Goal: Information Seeking & Learning: Find specific fact

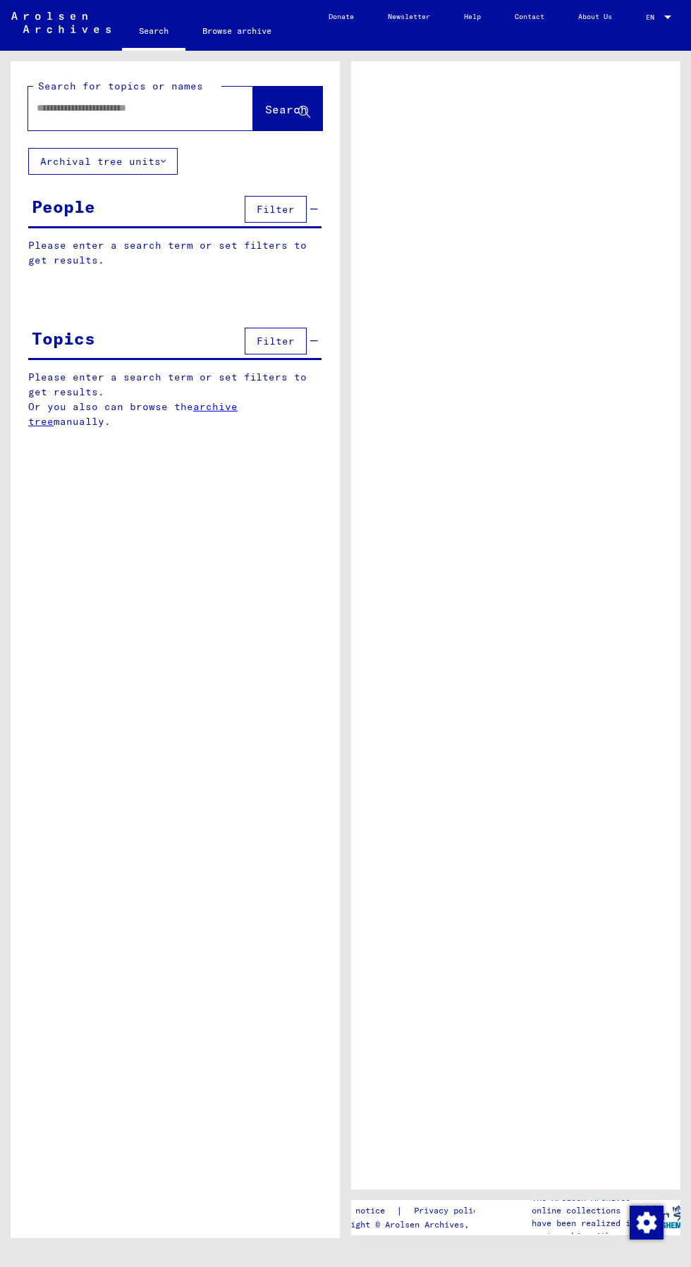
click at [106, 105] on input "text" at bounding box center [128, 108] width 183 height 15
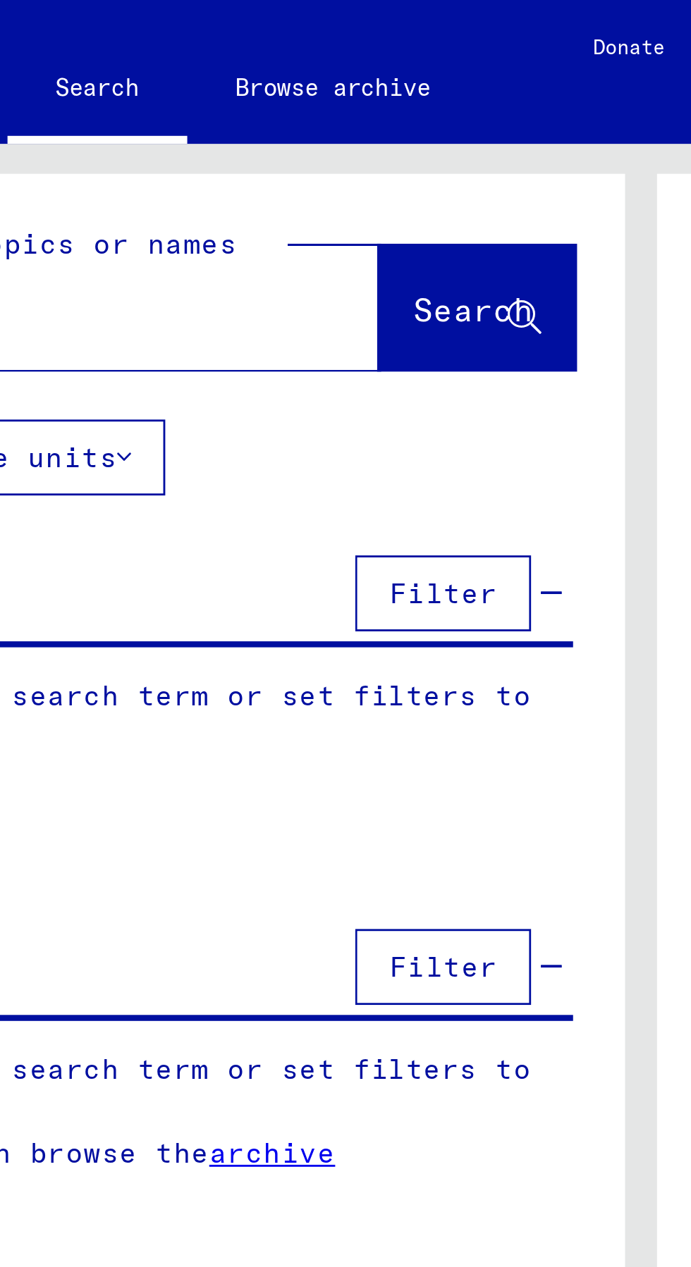
type input "**********"
click at [300, 121] on button "Search" at bounding box center [287, 109] width 69 height 44
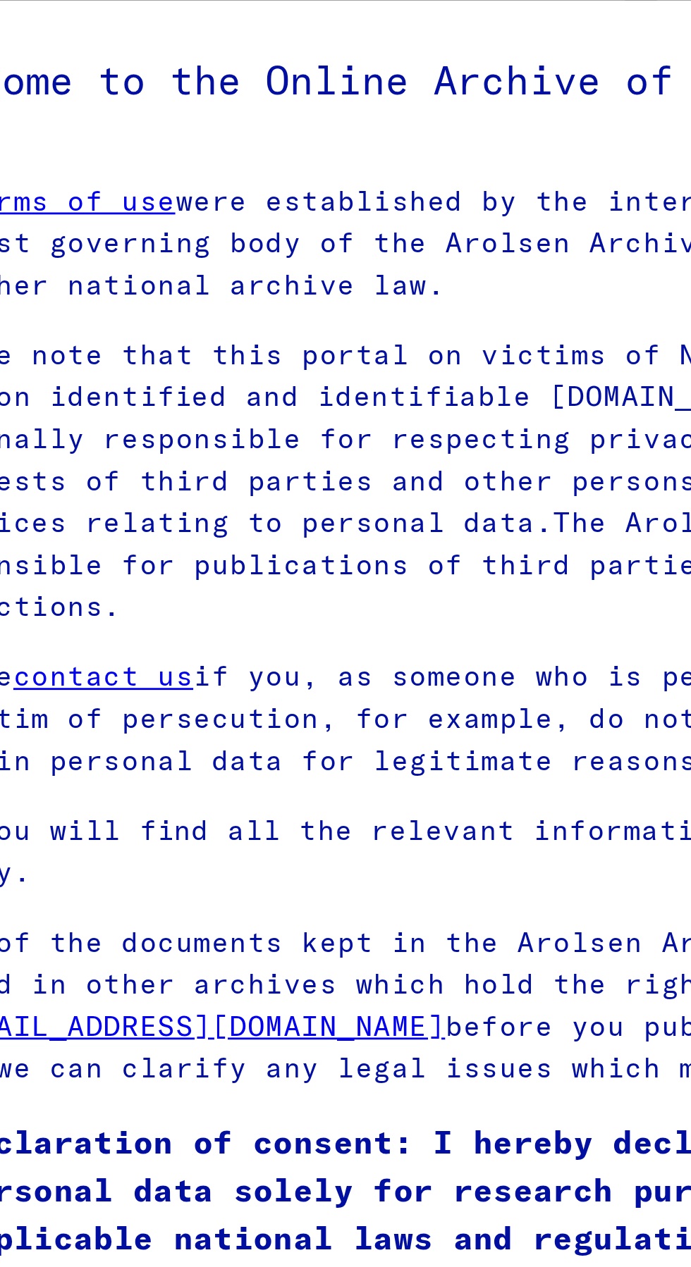
click at [281, 325] on h5 "Welcome to the Online Archive of the Arolsen Archives!" at bounding box center [345, 313] width 519 height 23
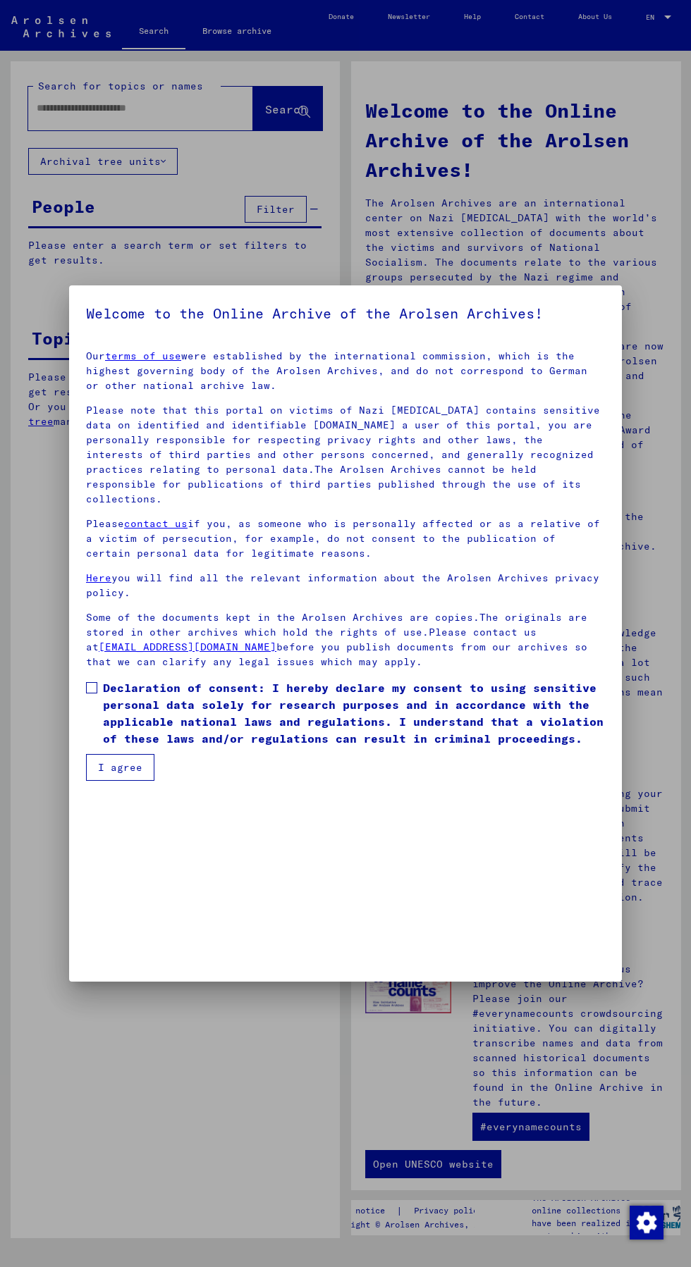
scroll to position [346, 0]
click at [92, 694] on span at bounding box center [91, 687] width 11 height 11
click at [141, 781] on button "I agree" at bounding box center [120, 767] width 68 height 27
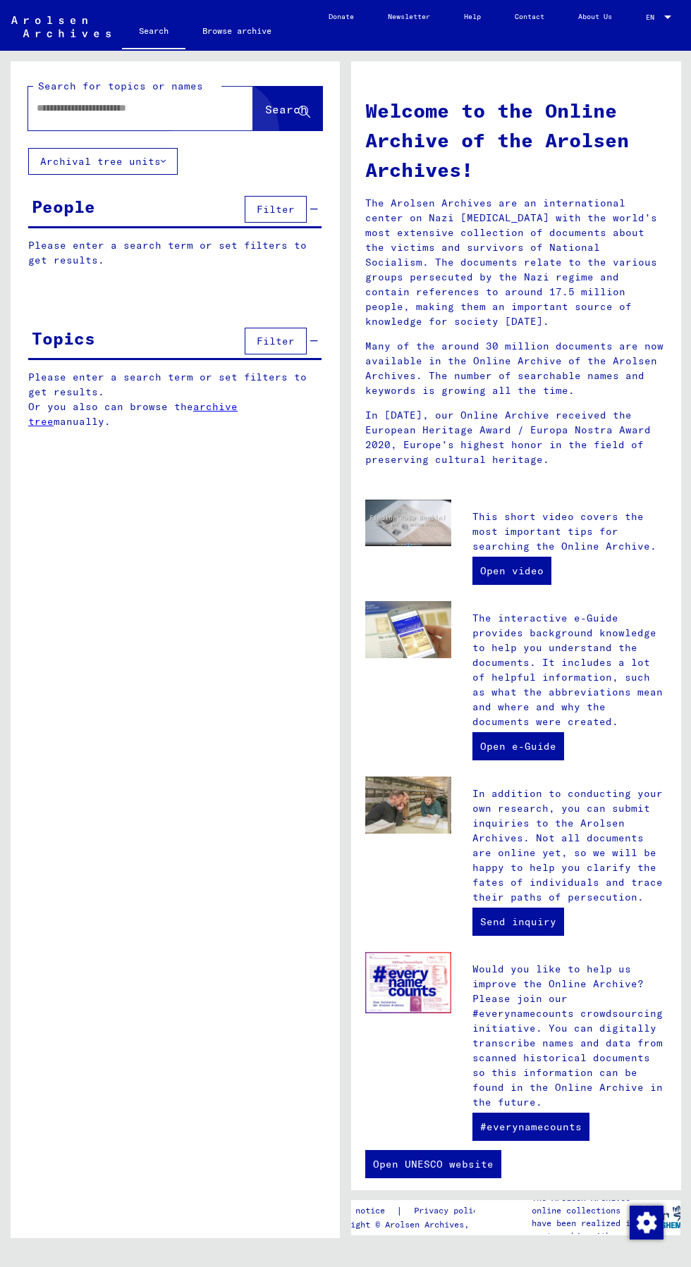
click at [282, 130] on button "Search" at bounding box center [287, 109] width 69 height 44
click at [112, 109] on input "text" at bounding box center [124, 108] width 174 height 15
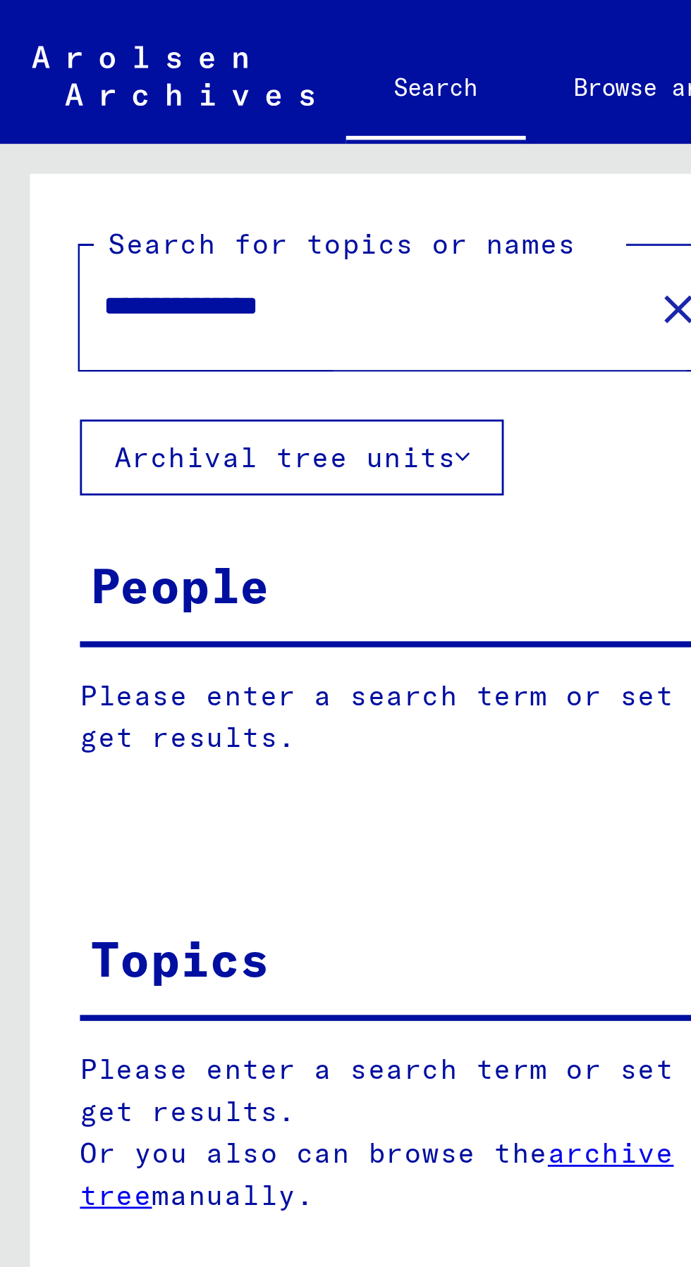
click at [253, 107] on button "Search" at bounding box center [287, 109] width 69 height 44
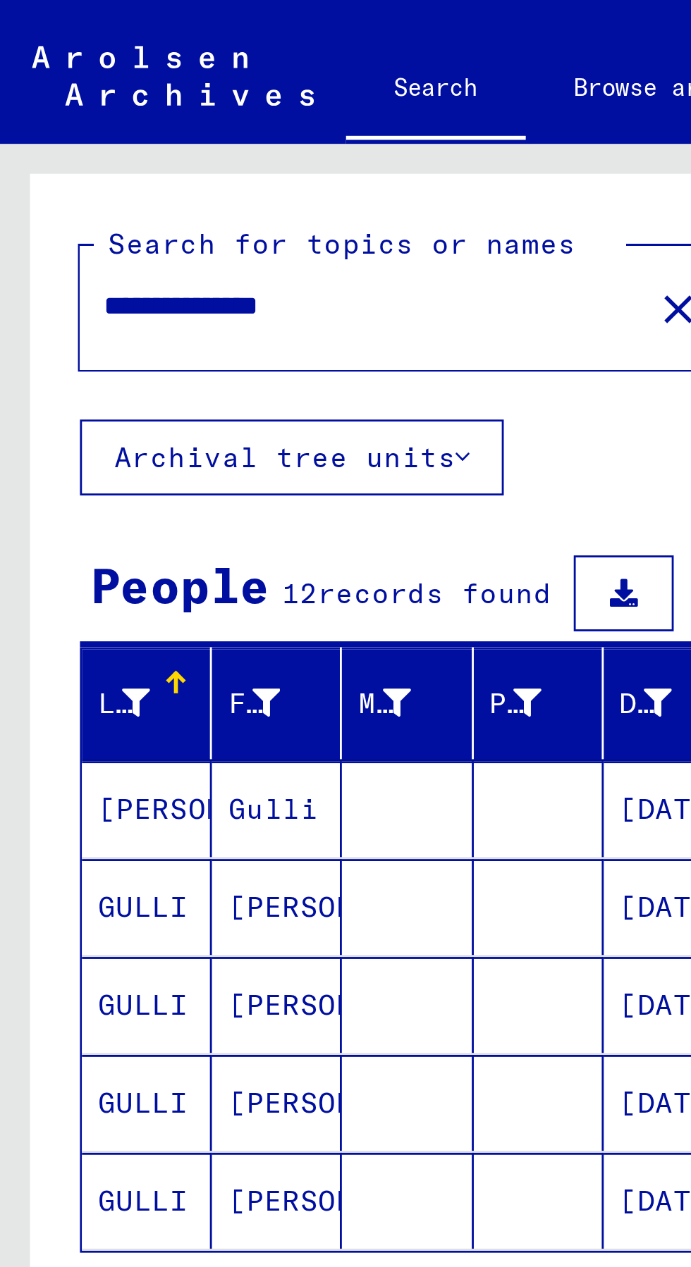
scroll to position [78, 0]
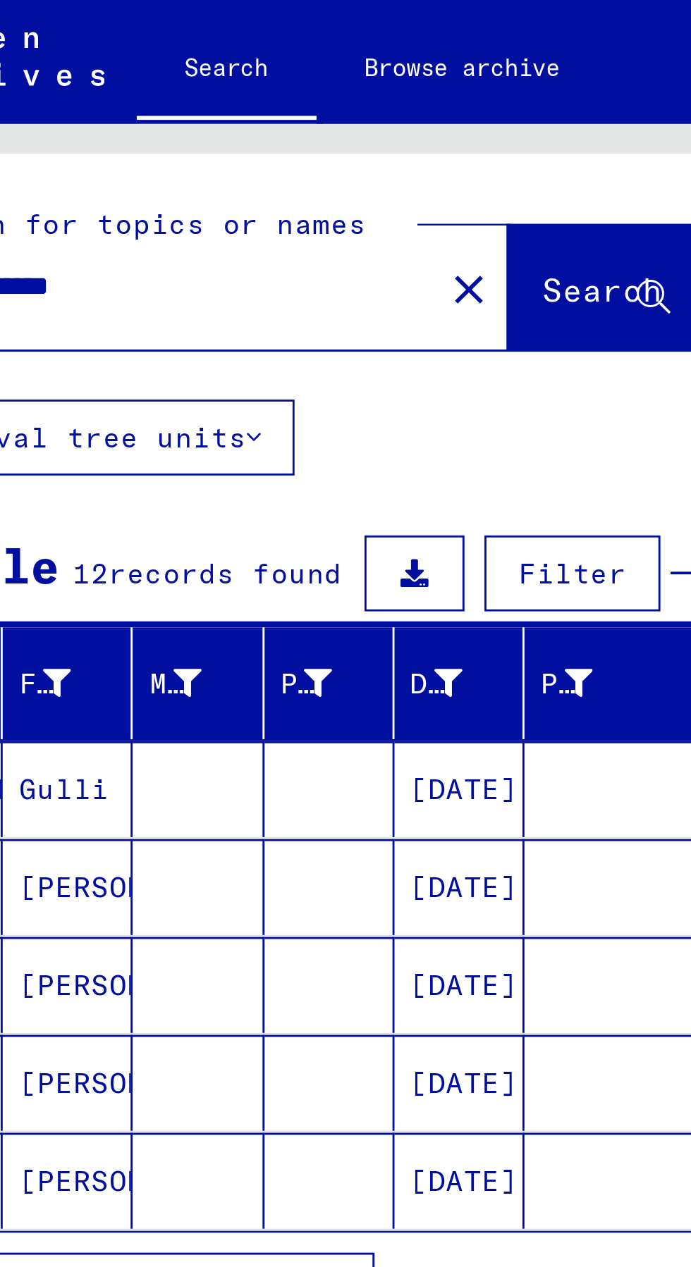
click at [238, 269] on mat-cell "[DATE]" at bounding box center [236, 286] width 46 height 34
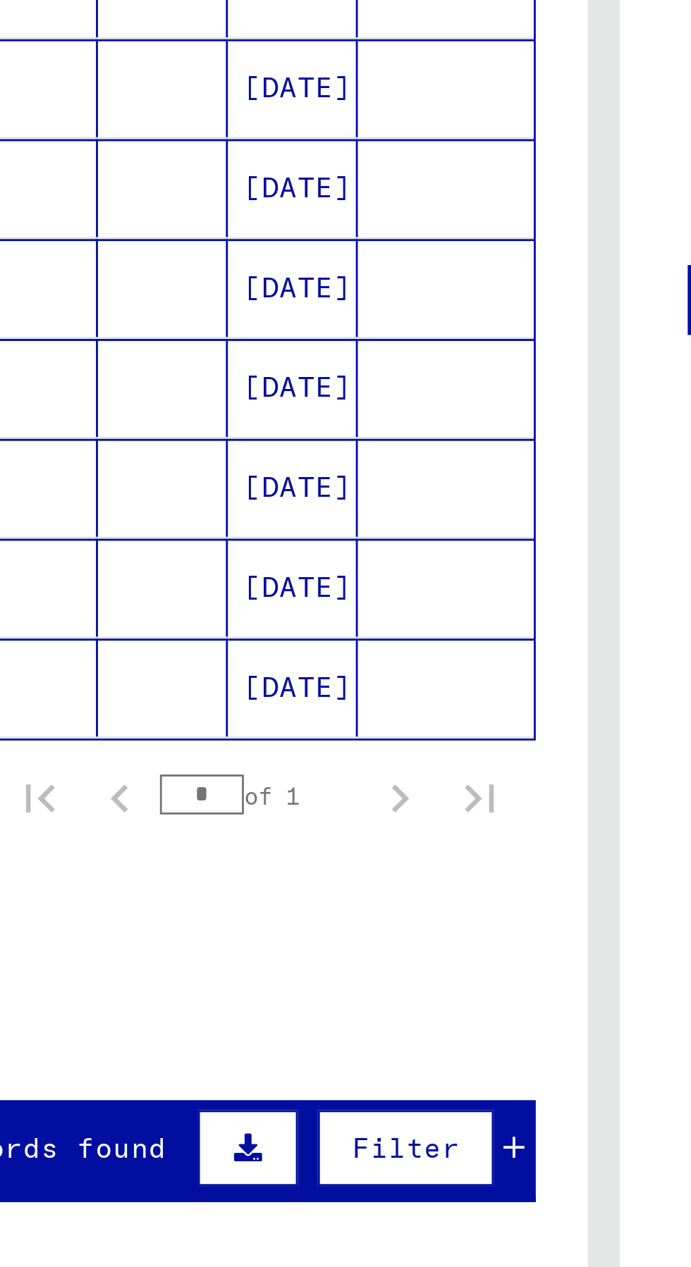
click at [233, 671] on mat-cell "[DATE]" at bounding box center [236, 673] width 46 height 35
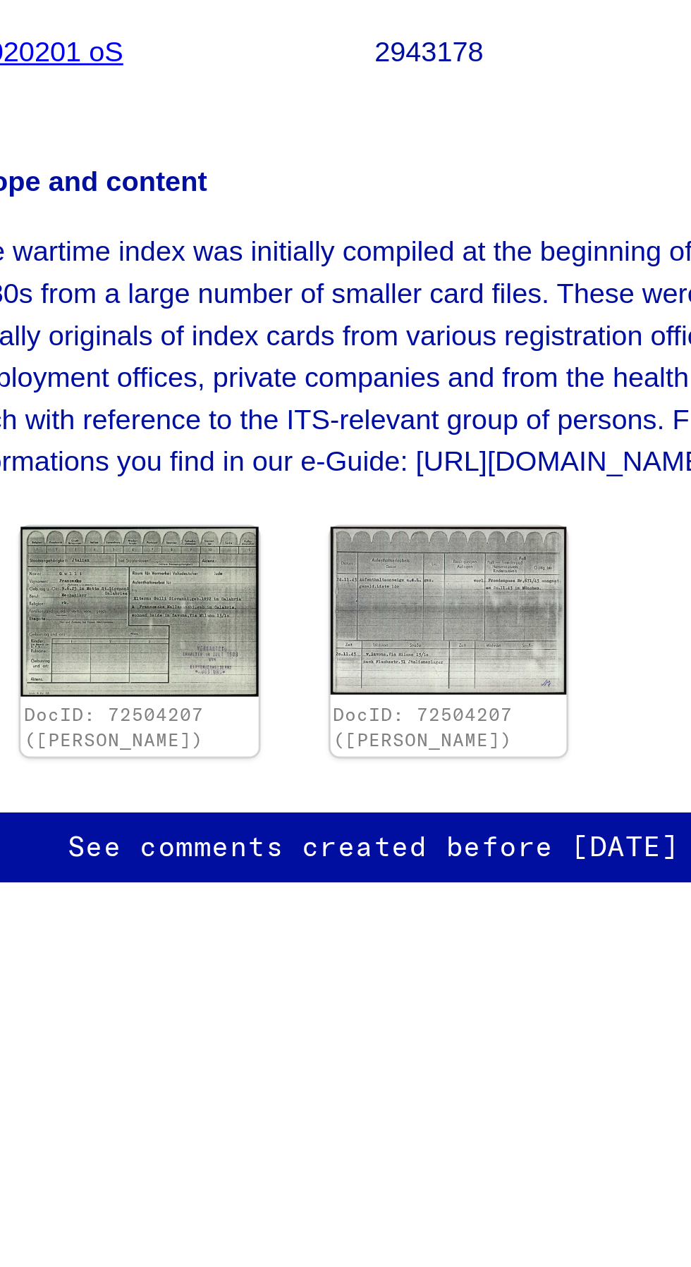
click at [436, 651] on img at bounding box center [433, 621] width 84 height 60
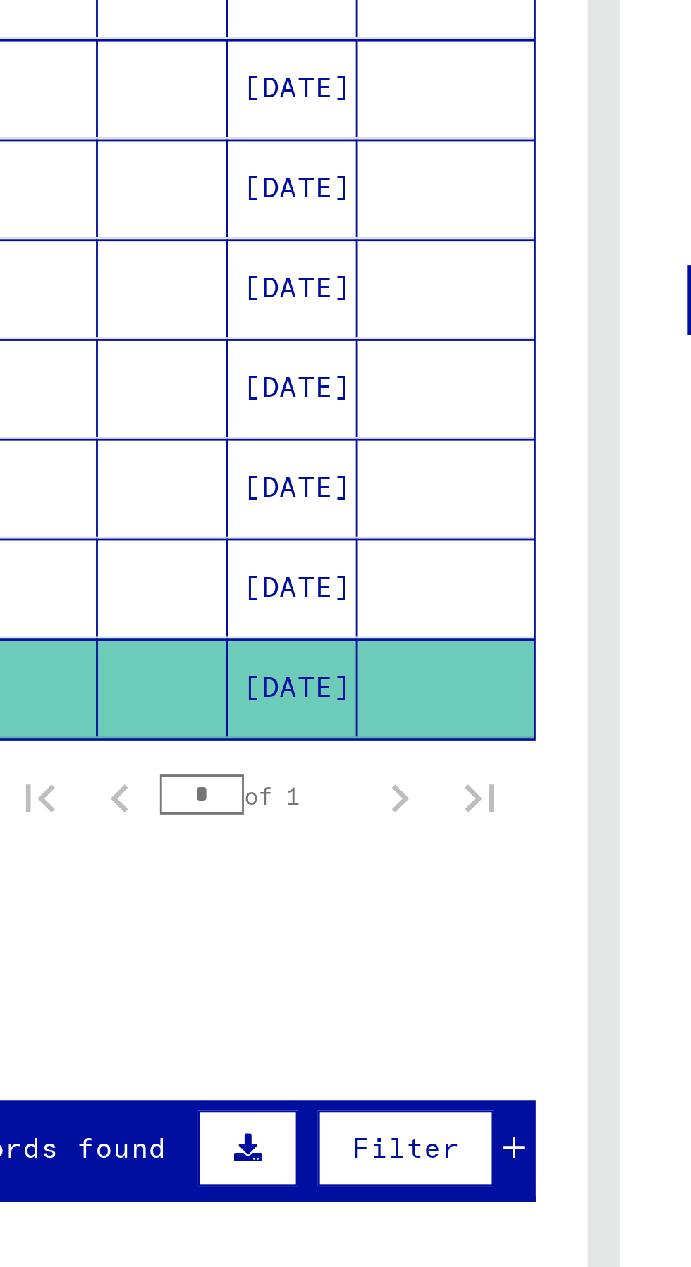
click at [240, 640] on mat-cell "[DATE]" at bounding box center [236, 638] width 46 height 35
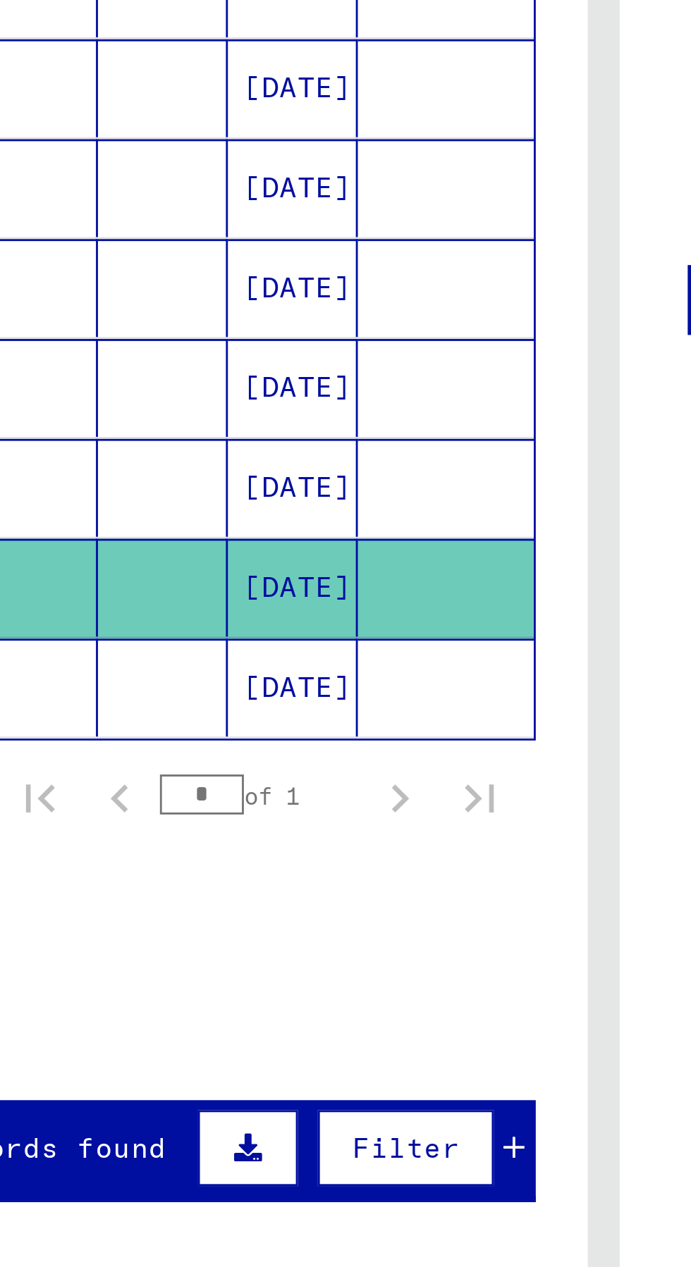
click at [235, 595] on mat-cell "[DATE]" at bounding box center [236, 603] width 46 height 35
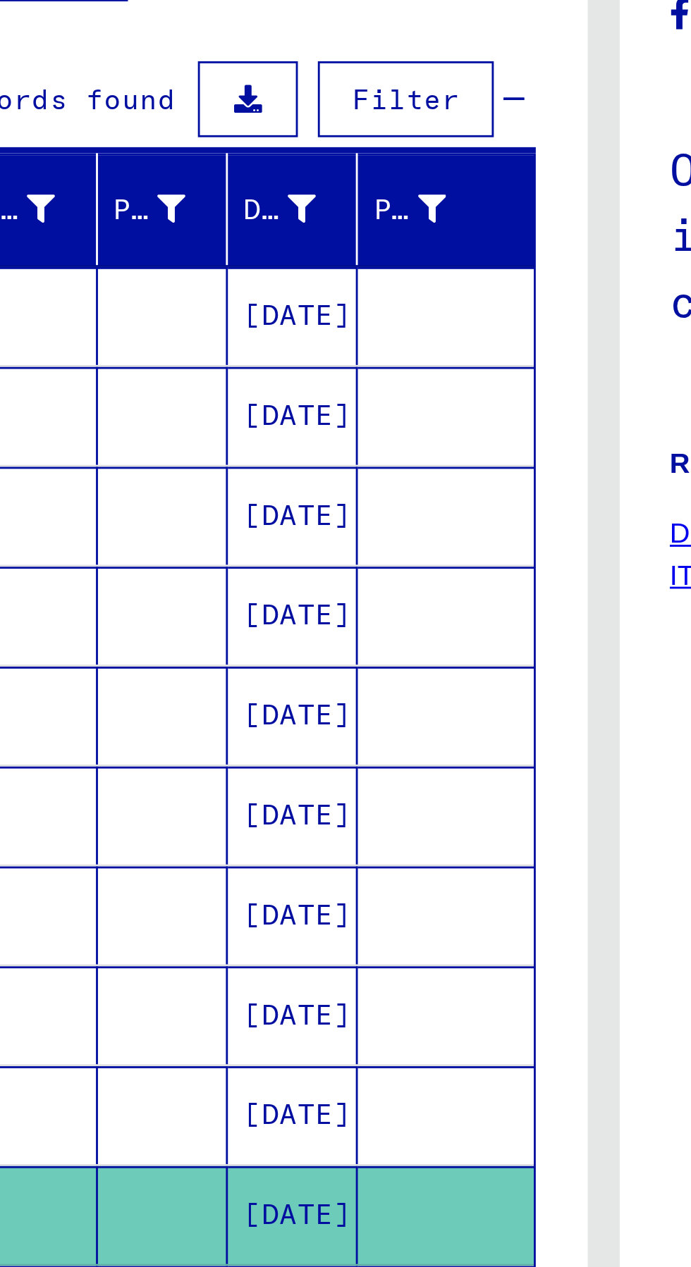
scroll to position [78, 0]
click at [233, 269] on mat-cell "[DATE]" at bounding box center [236, 286] width 46 height 35
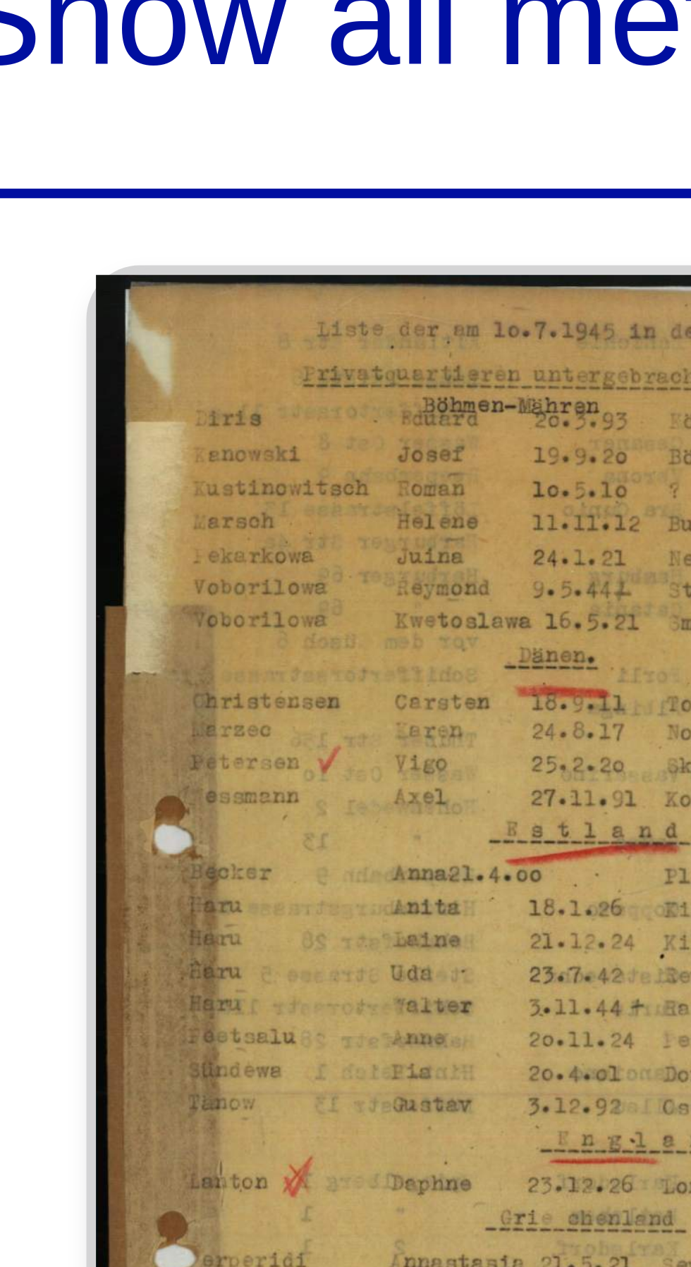
scroll to position [78, 0]
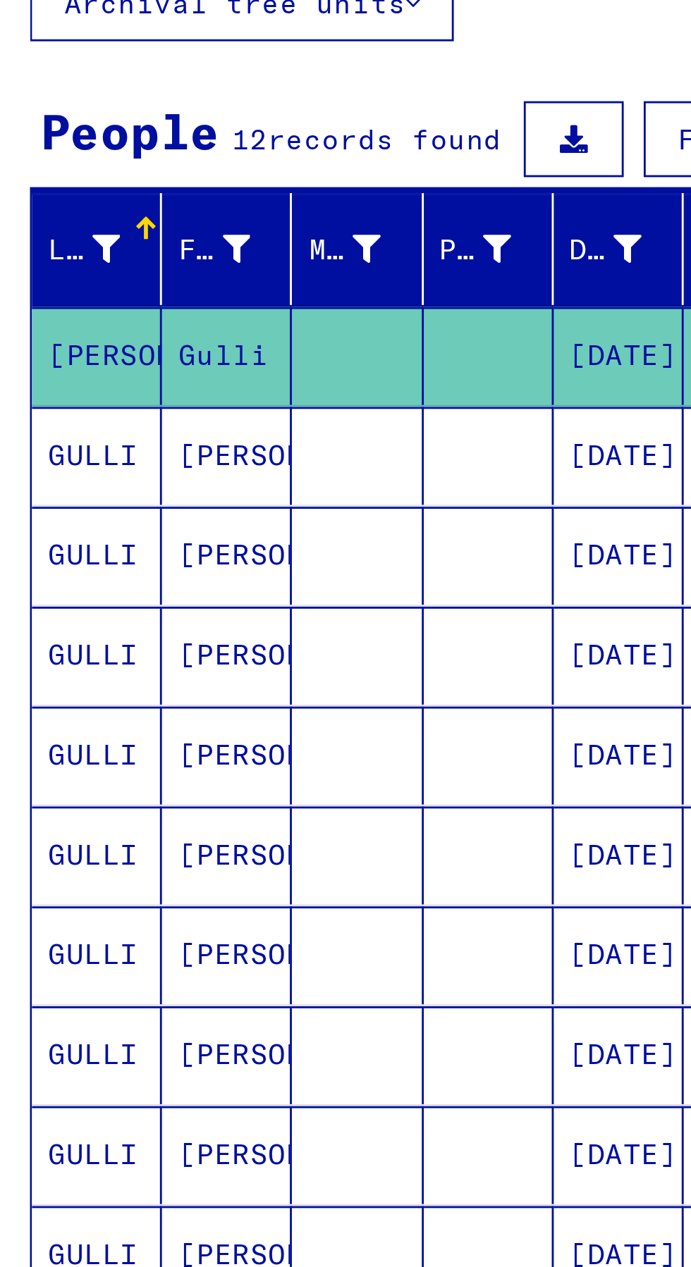
scroll to position [29, 0]
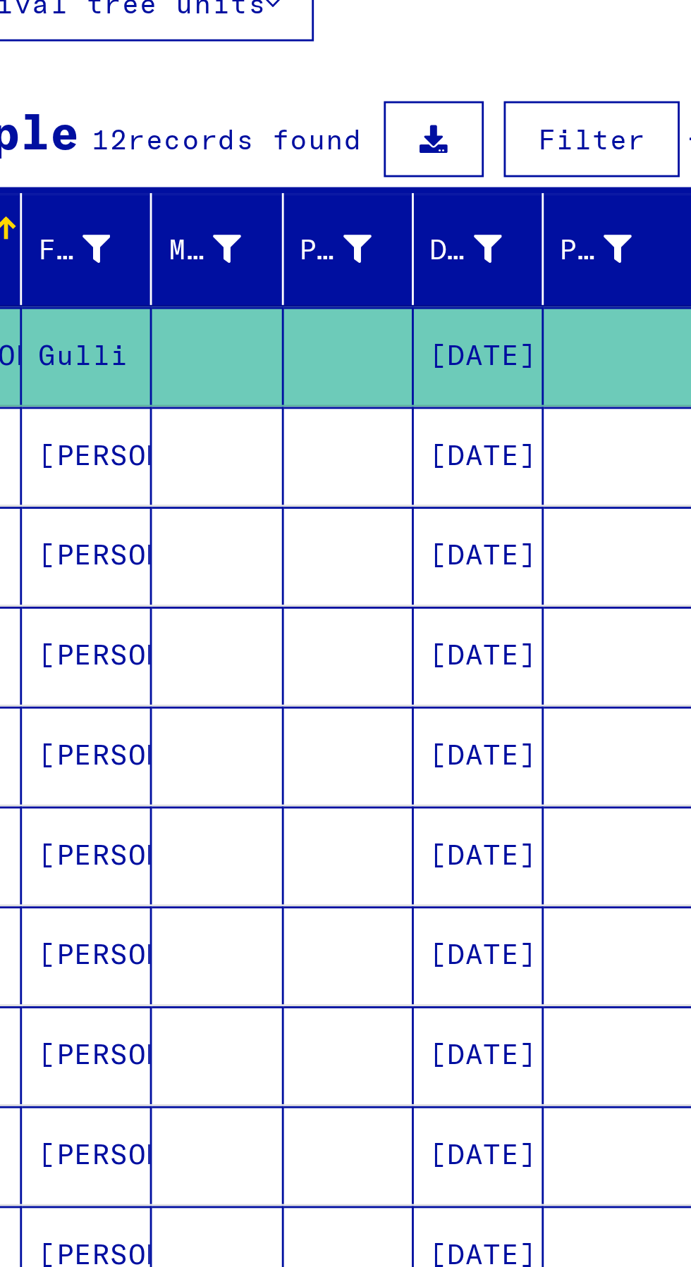
click at [99, 269] on mat-cell "Gulli" at bounding box center [98, 286] width 46 height 35
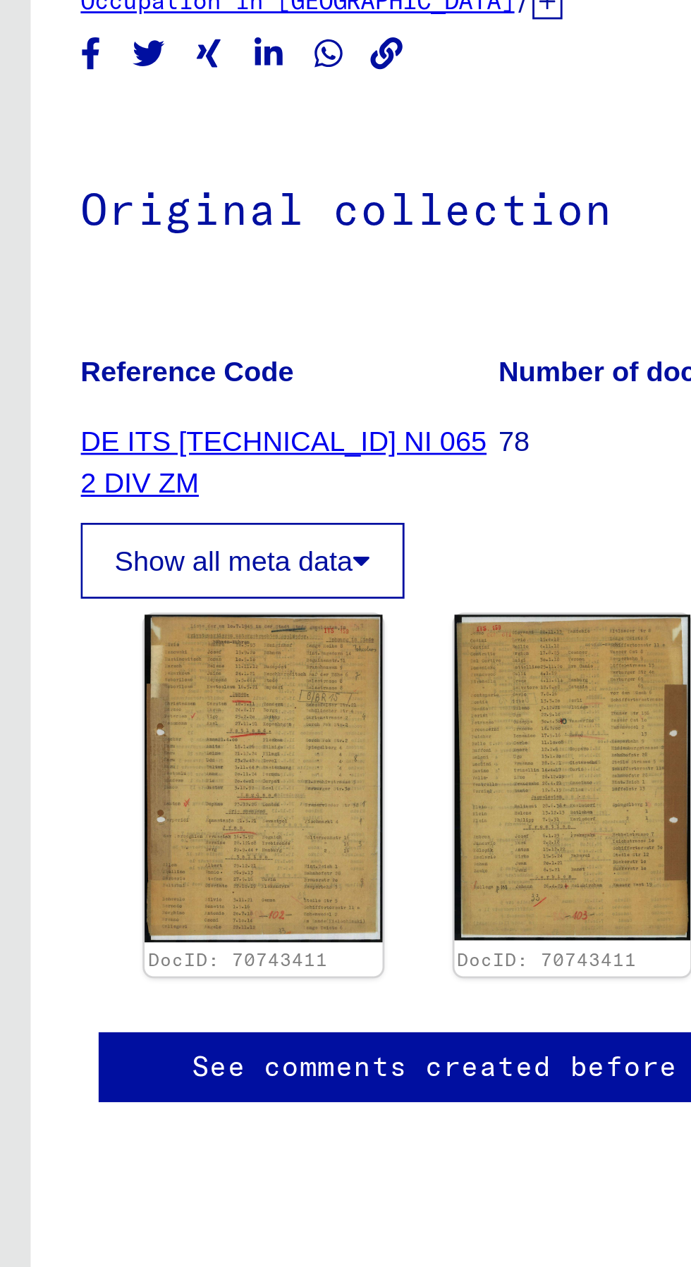
click at [542, 408] on img at bounding box center [542, 434] width 84 height 115
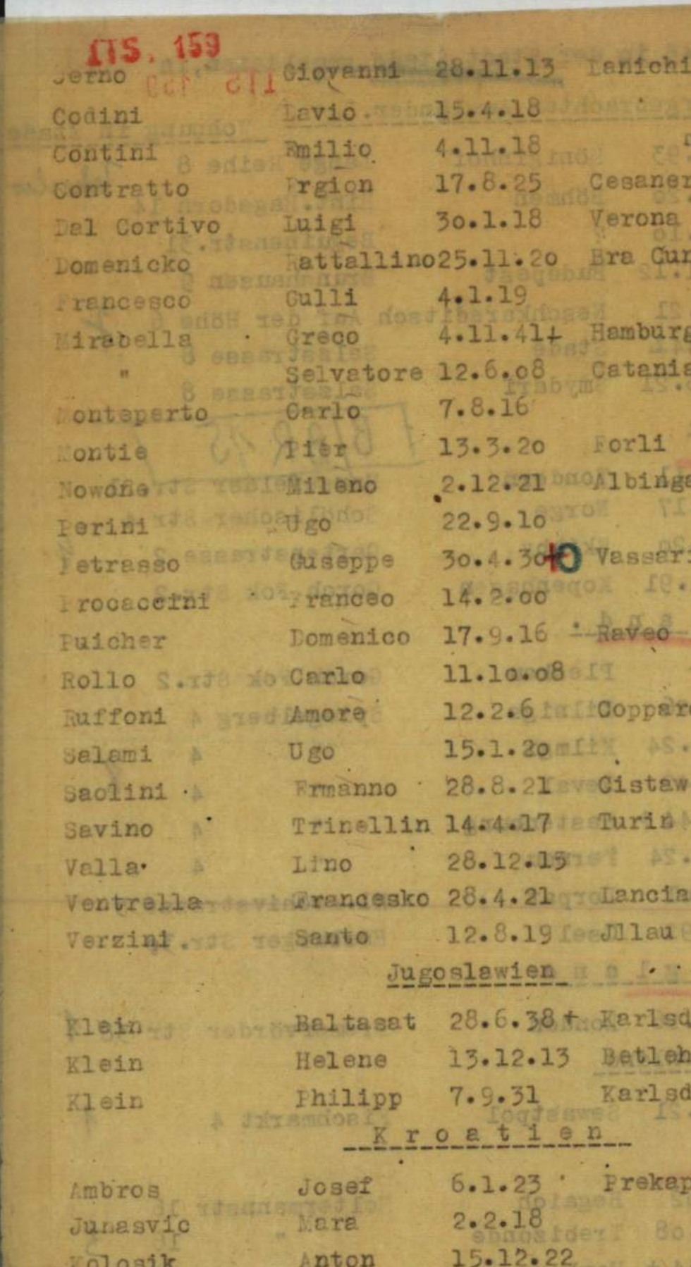
click at [132, 443] on img at bounding box center [345, 598] width 457 height 1126
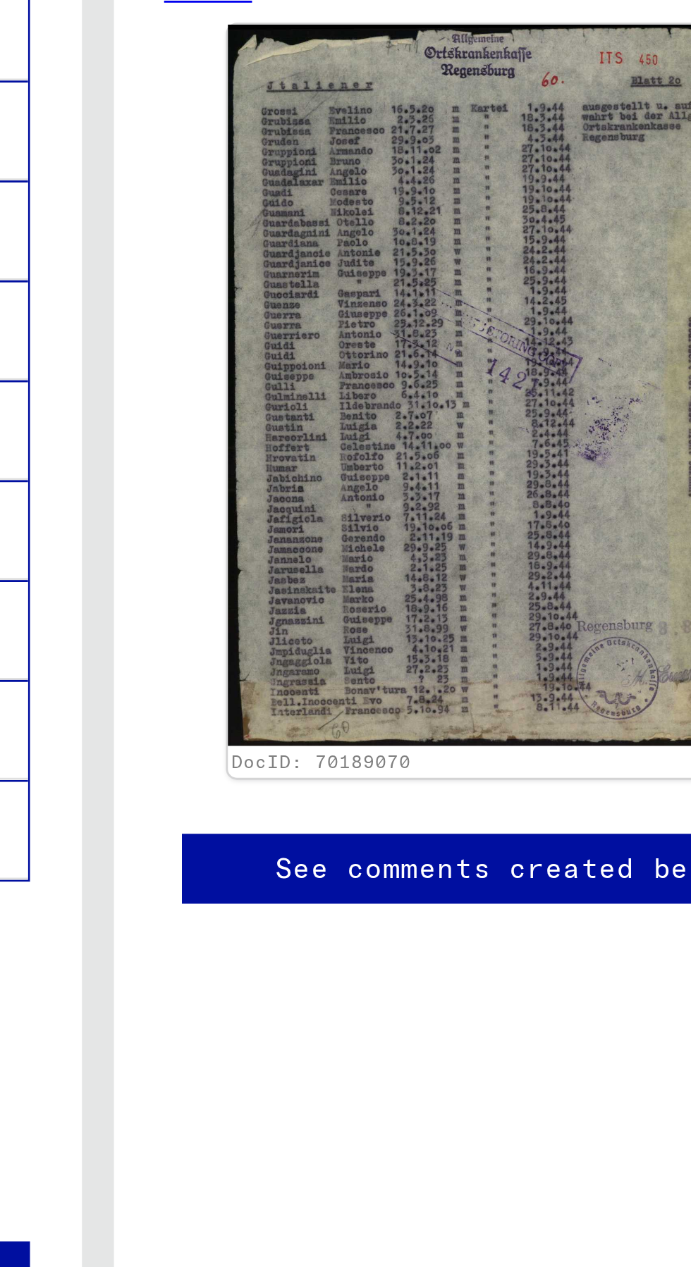
click at [472, 597] on img at bounding box center [480, 517] width 178 height 254
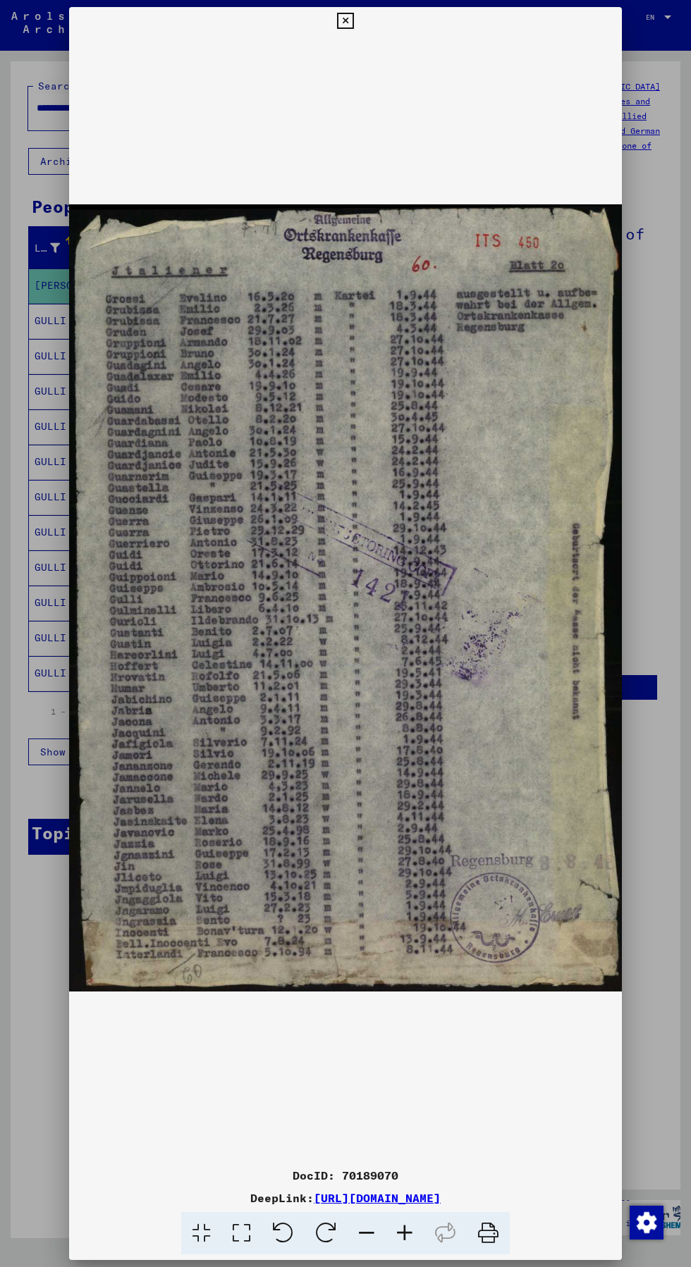
click at [335, 728] on img at bounding box center [345, 598] width 553 height 1126
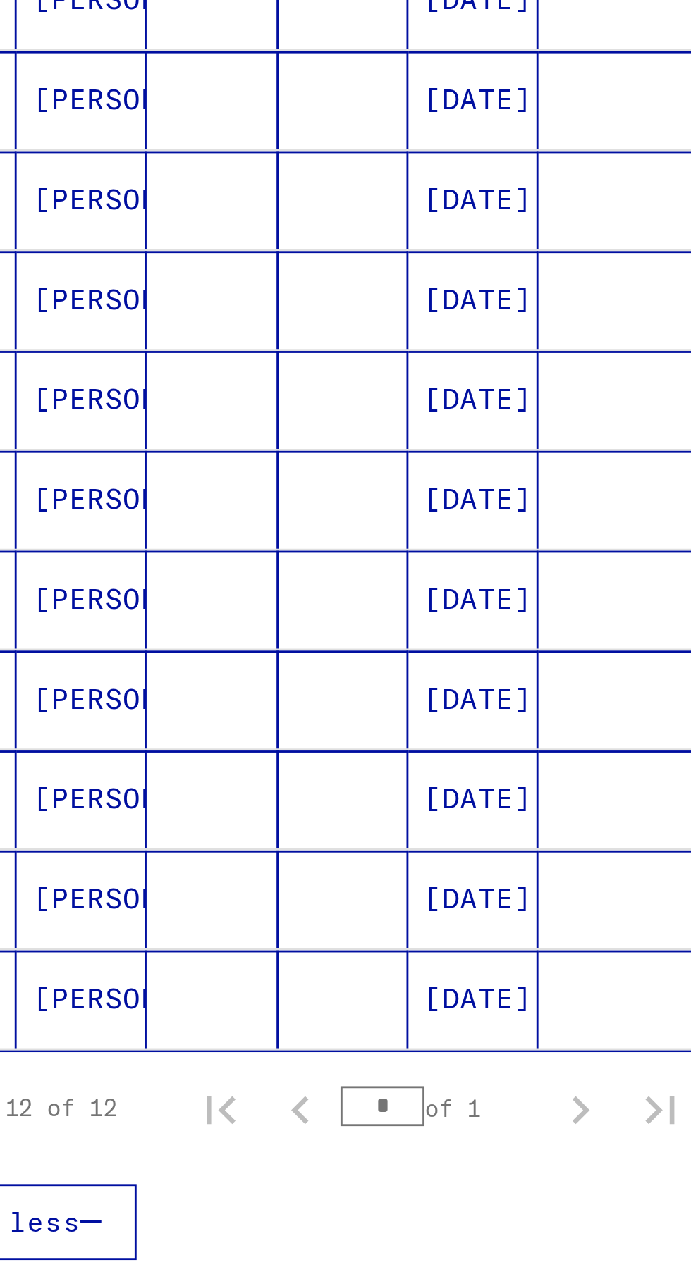
click at [259, 532] on mat-cell at bounding box center [290, 532] width 62 height 35
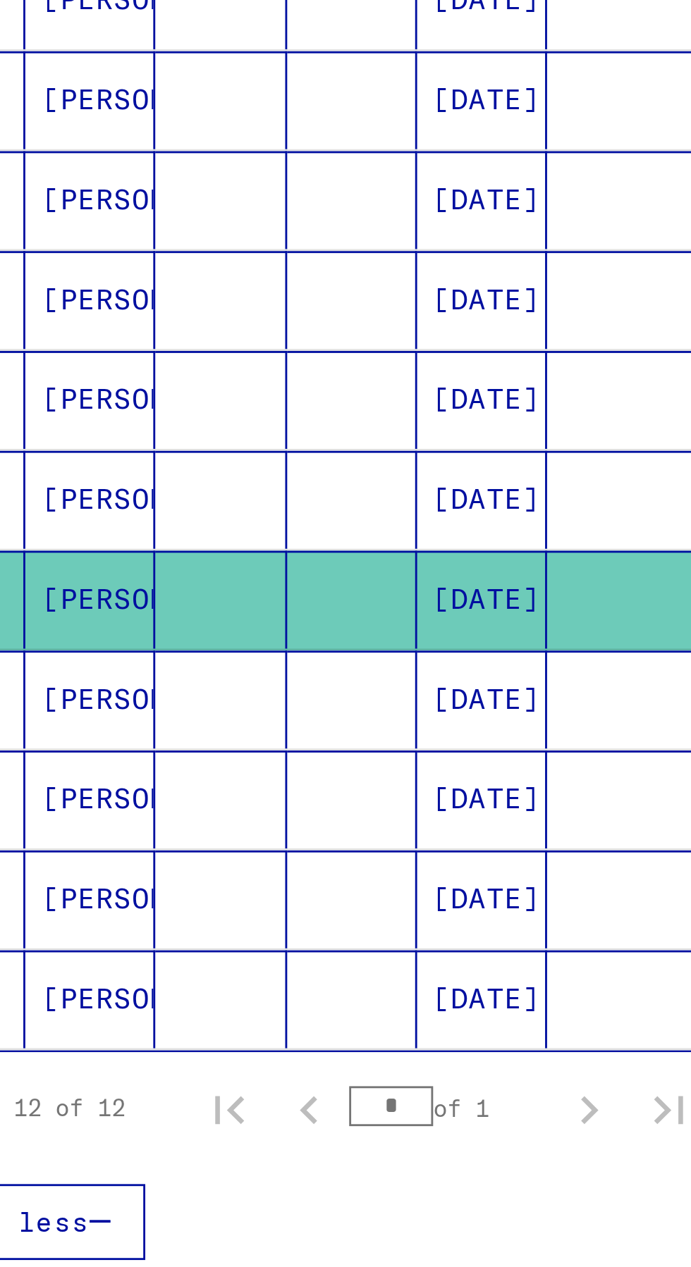
click at [233, 462] on mat-cell "[DATE]" at bounding box center [236, 462] width 46 height 35
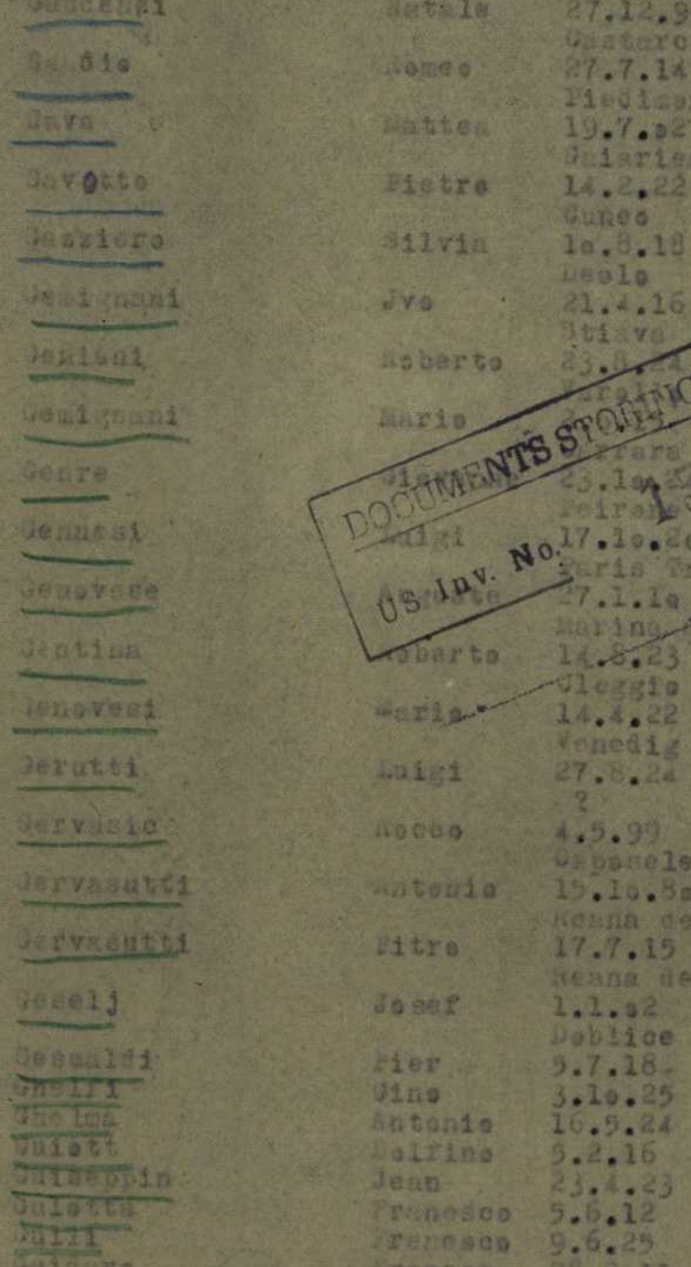
scroll to position [1, 0]
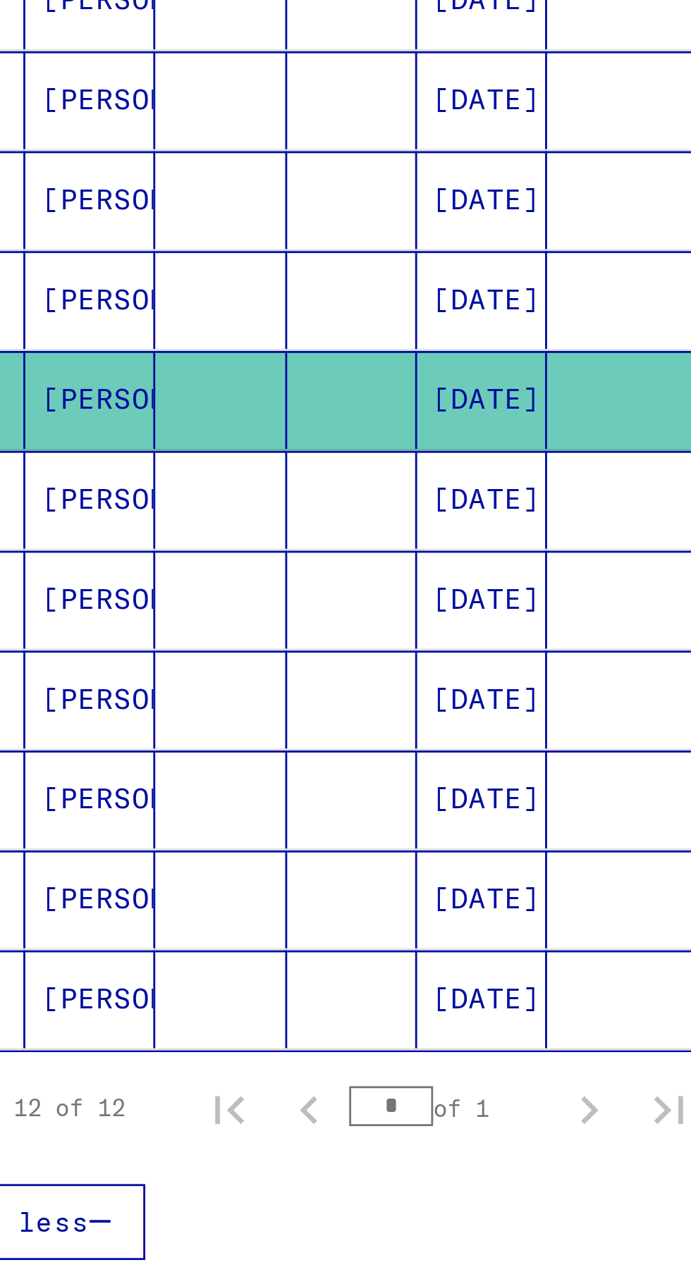
click at [242, 536] on mat-cell "[DATE]" at bounding box center [236, 532] width 46 height 35
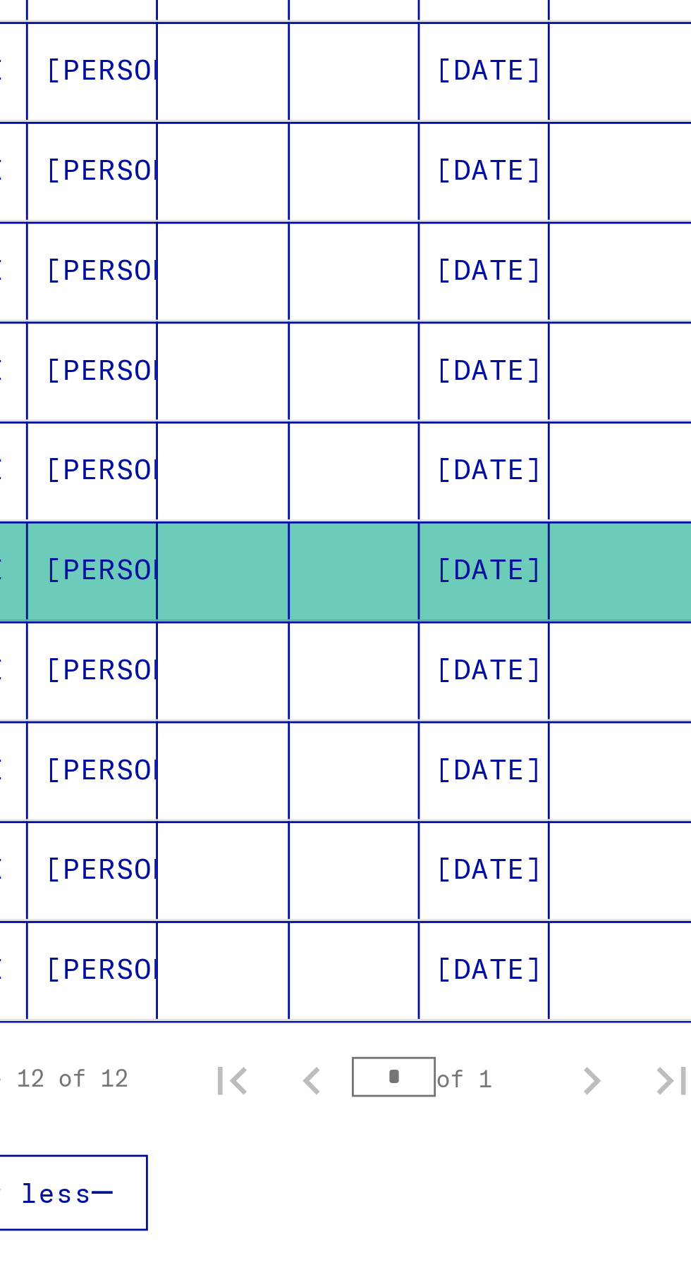
click at [97, 490] on mat-cell "[PERSON_NAME]" at bounding box center [98, 497] width 46 height 35
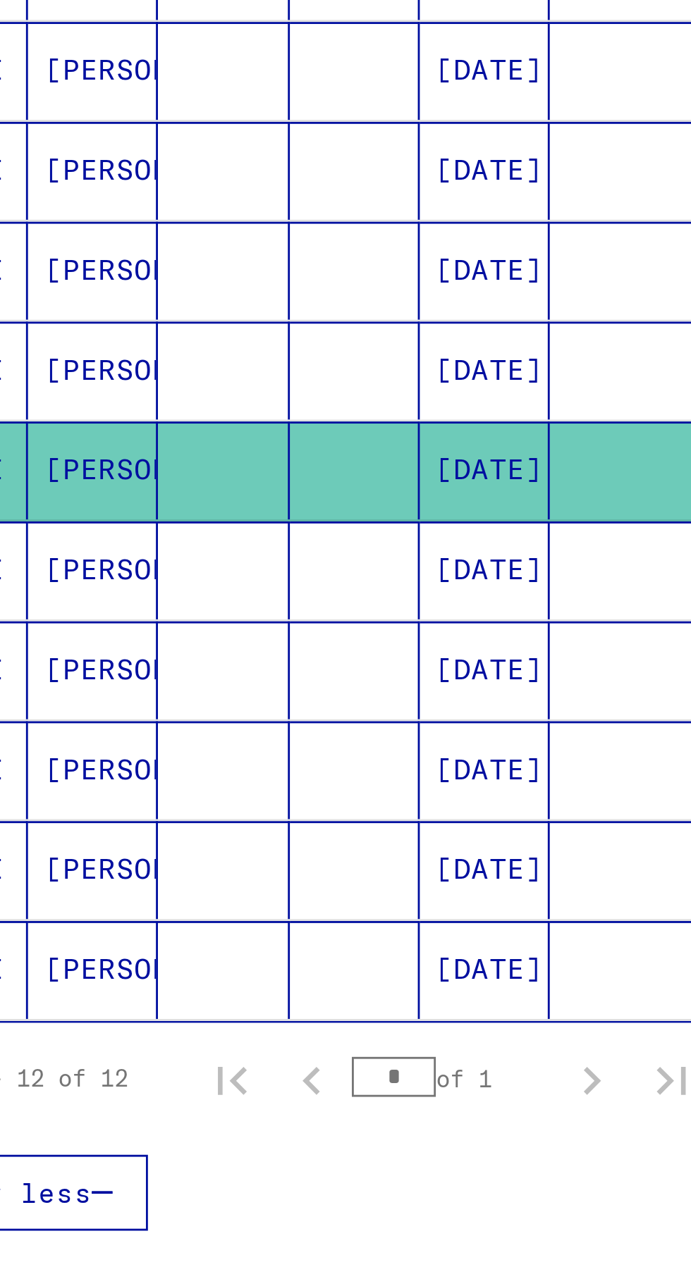
click at [238, 604] on mat-cell "[DATE]" at bounding box center [236, 603] width 46 height 35
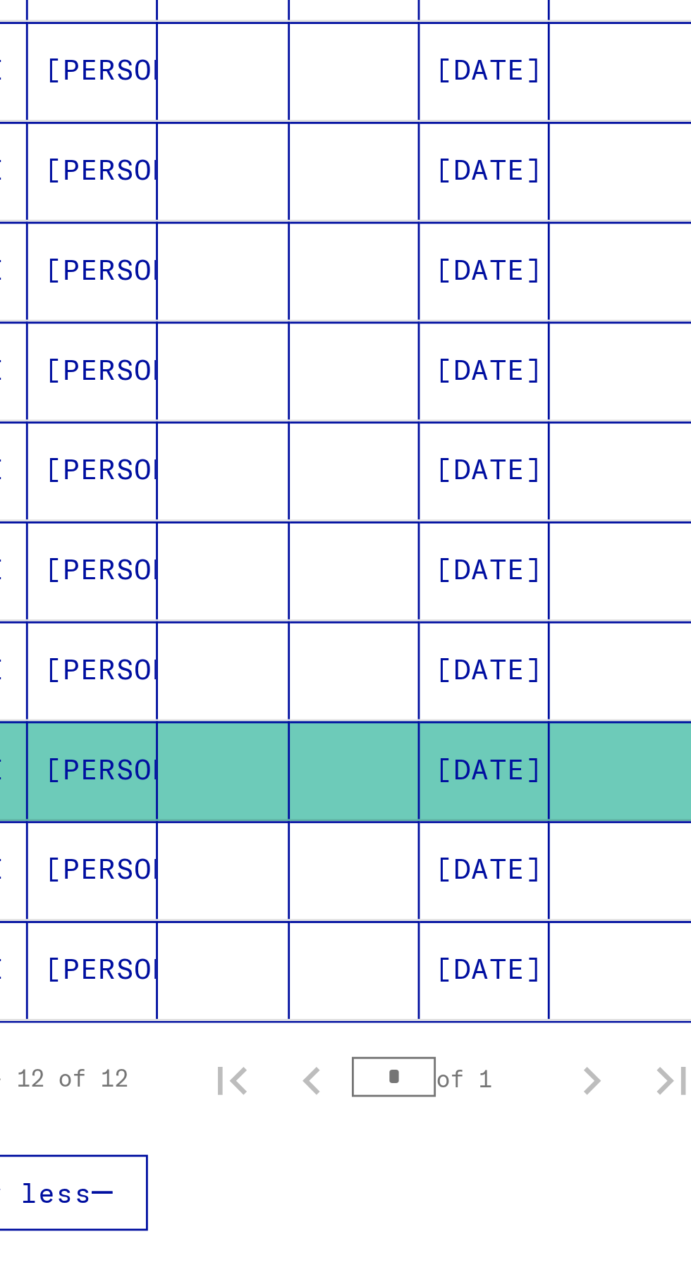
click at [226, 364] on mat-cell "[DATE]" at bounding box center [236, 356] width 46 height 35
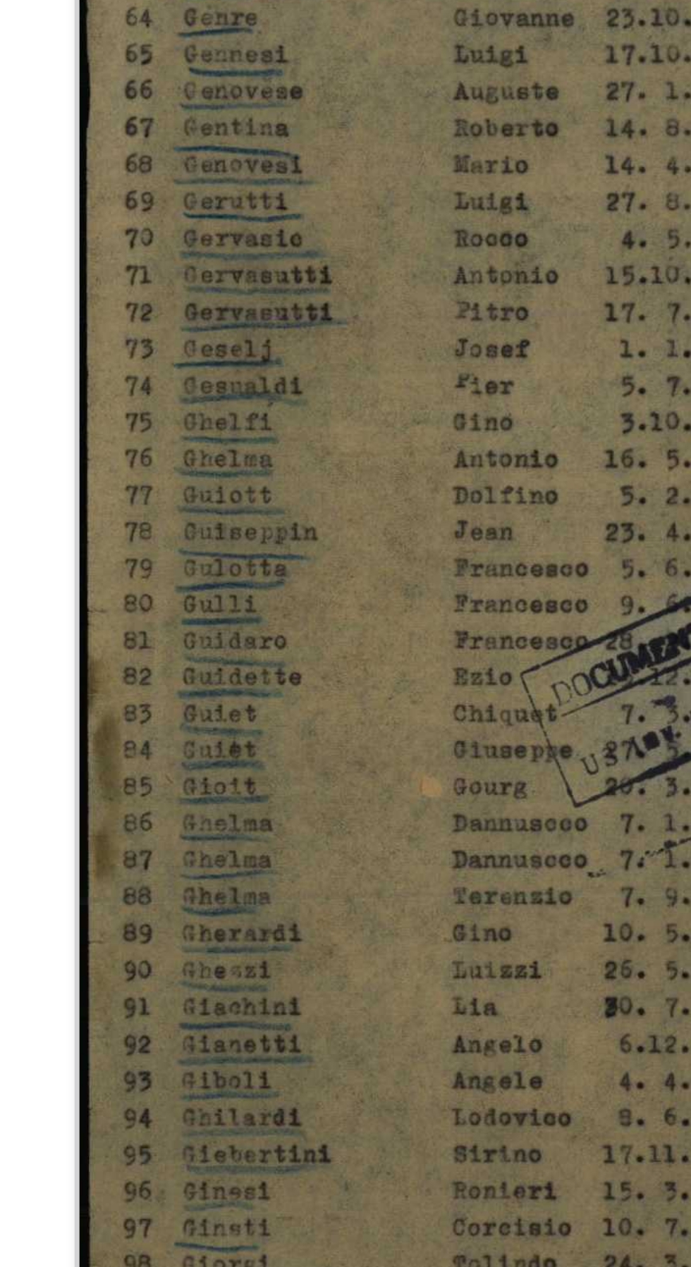
scroll to position [28, 0]
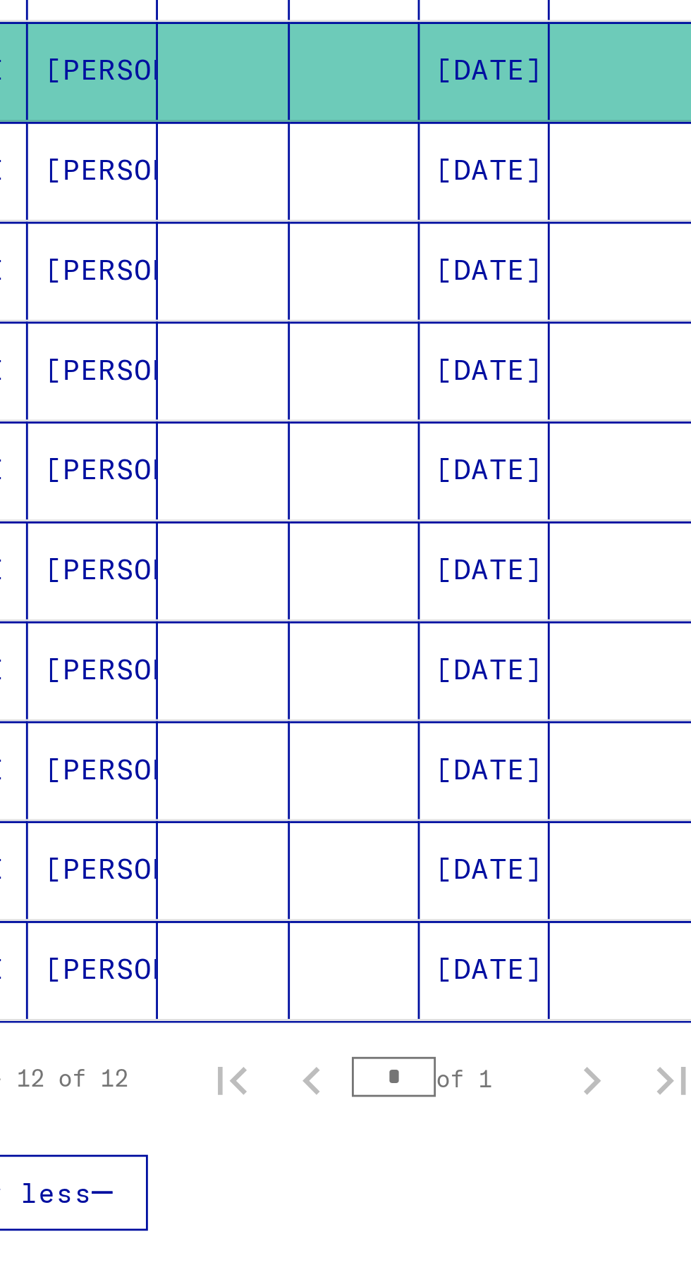
click at [242, 621] on mat-cell "[DATE]" at bounding box center [236, 638] width 46 height 35
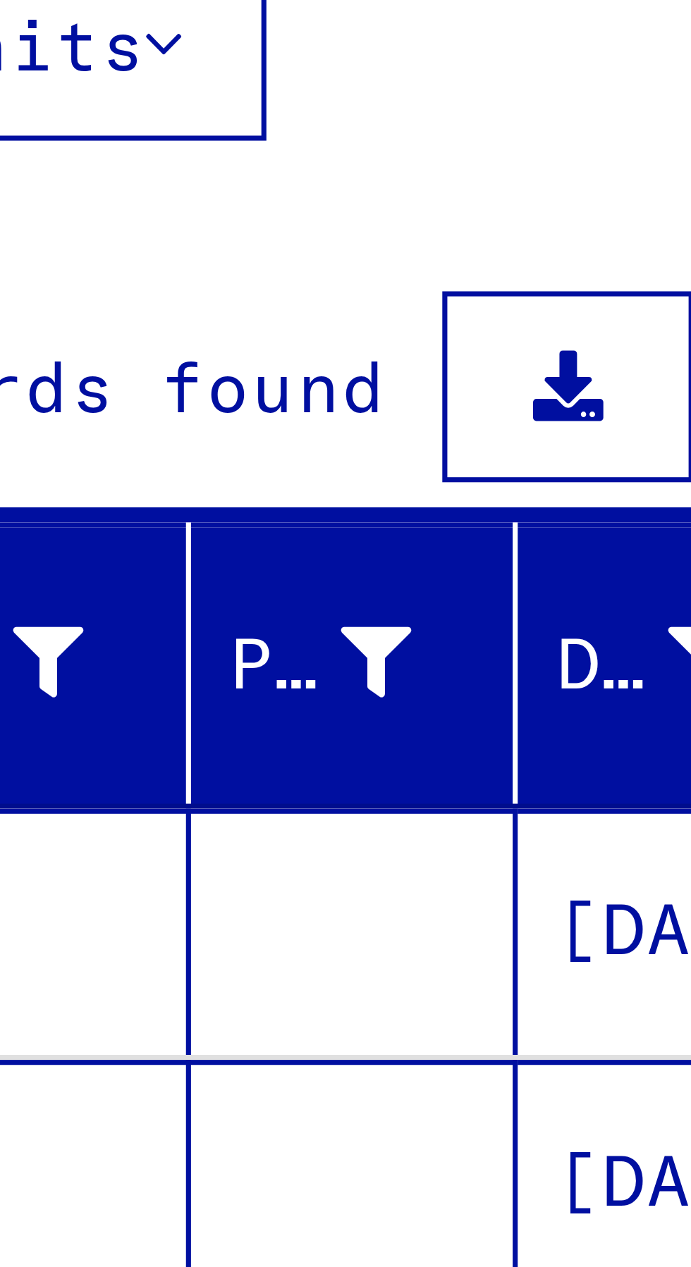
scroll to position [27, 0]
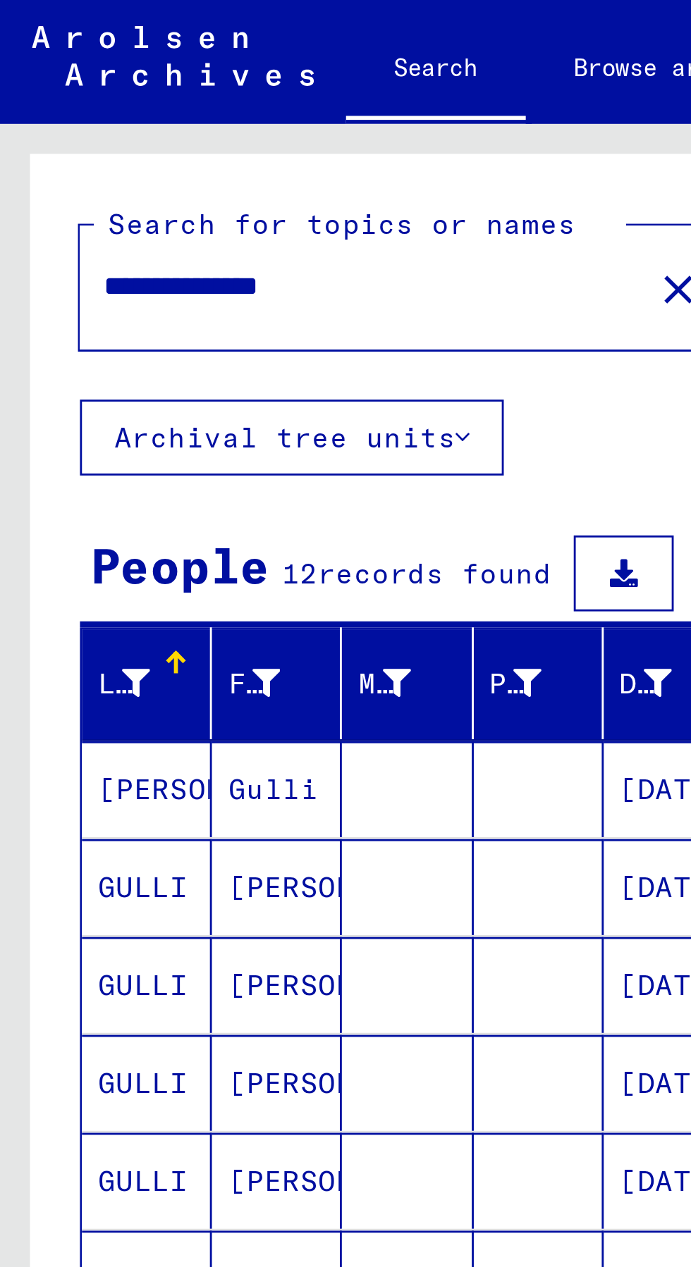
click at [133, 112] on input "**********" at bounding box center [124, 108] width 174 height 15
type input "*"
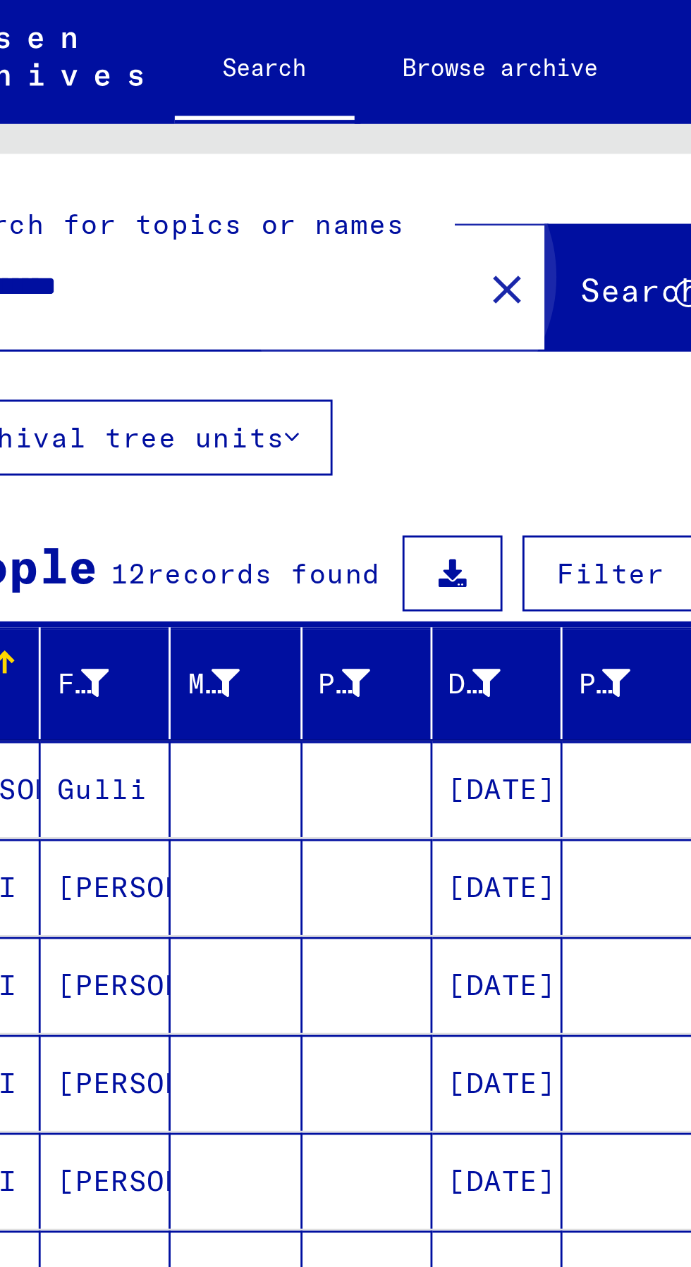
click at [258, 121] on button "Search" at bounding box center [287, 109] width 69 height 44
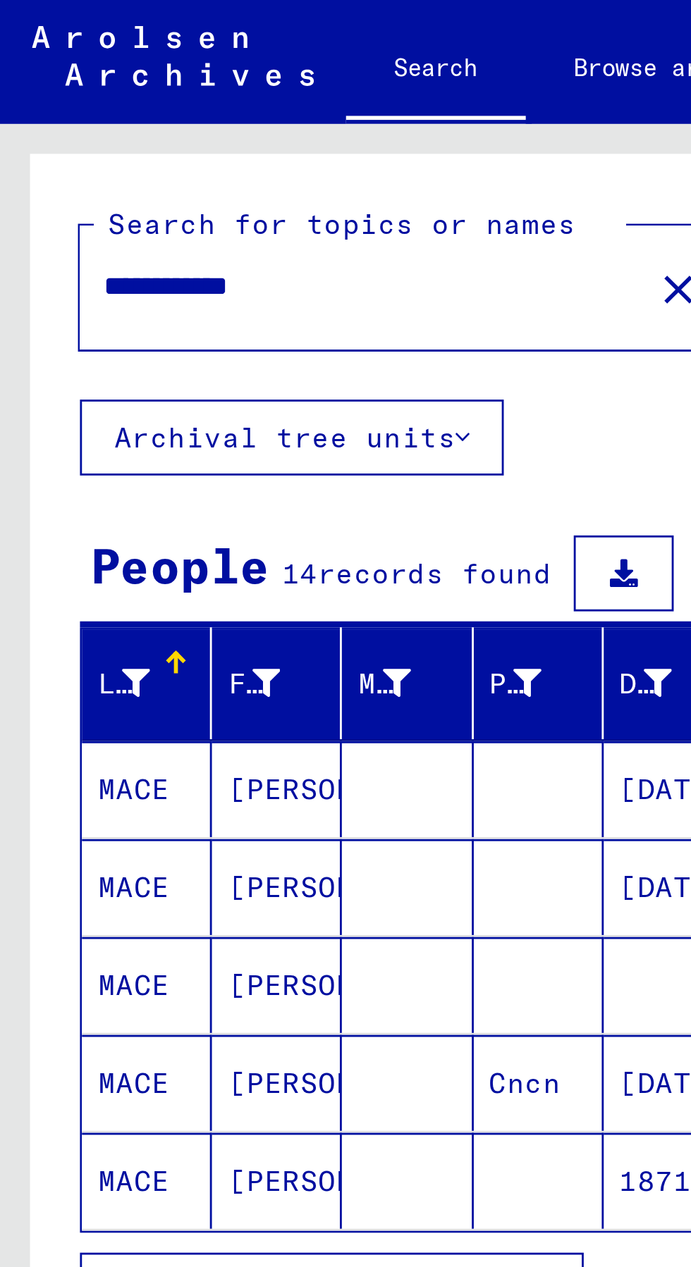
click at [68, 103] on input "**********" at bounding box center [124, 108] width 174 height 15
click at [120, 125] on div "***** close" at bounding box center [140, 109] width 225 height 44
click at [104, 101] on input "*****" at bounding box center [124, 108] width 174 height 15
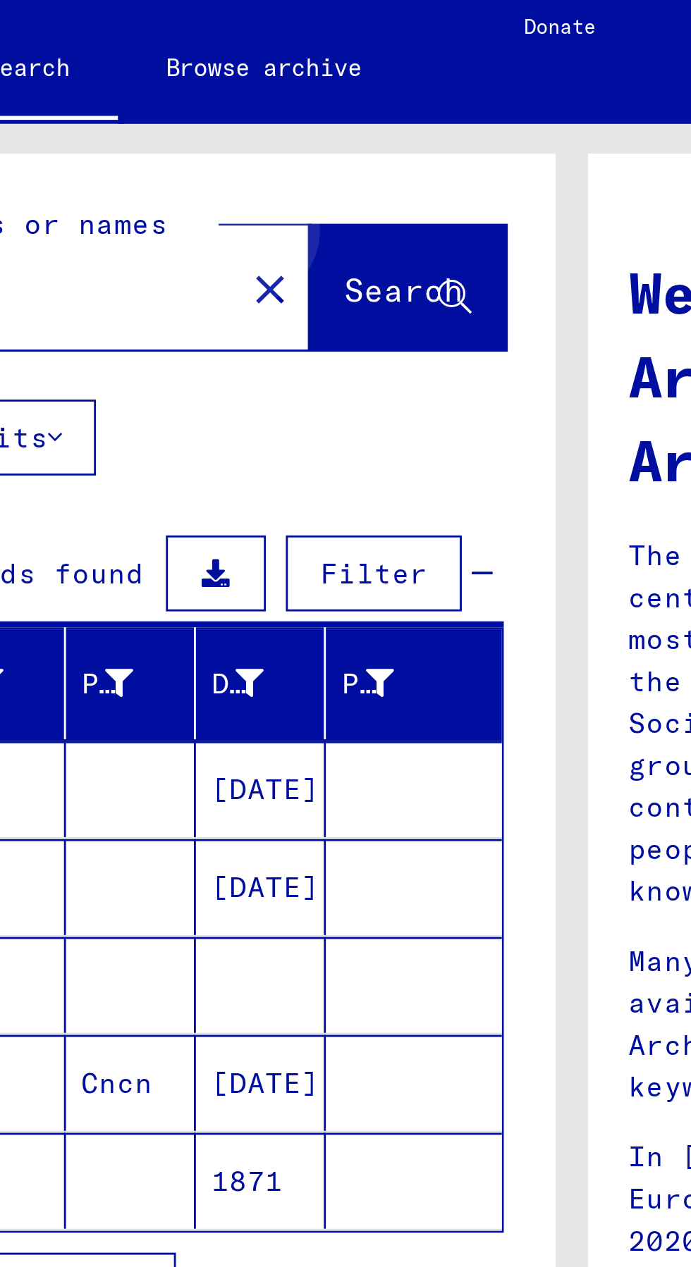
type input "**********"
click at [288, 105] on span "Search" at bounding box center [286, 109] width 42 height 14
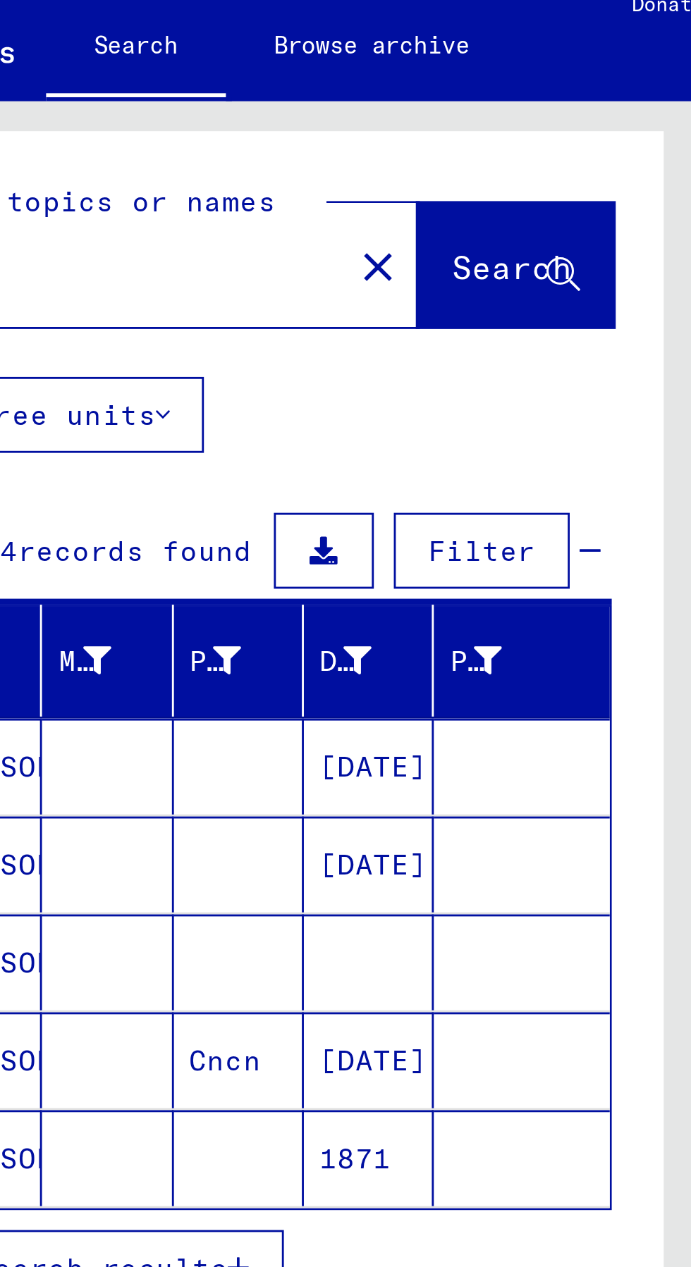
scroll to position [78, 0]
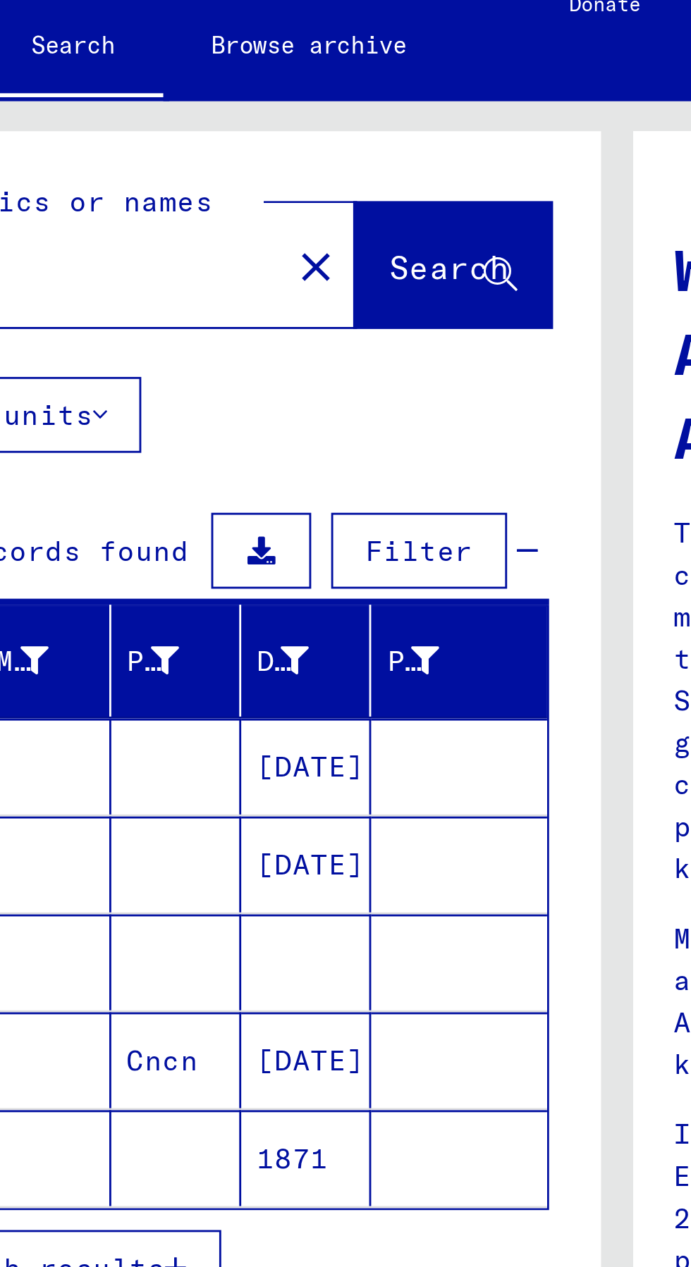
click at [235, 407] on mat-cell "1871" at bounding box center [236, 424] width 46 height 34
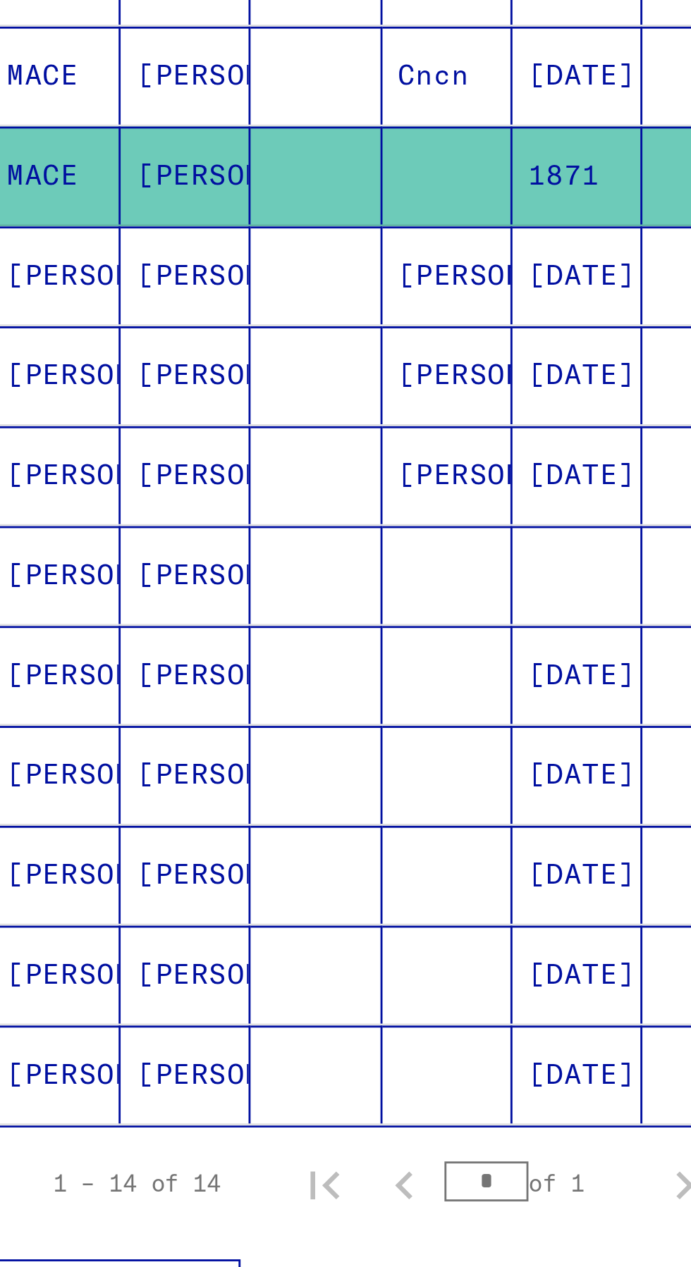
scroll to position [76, 0]
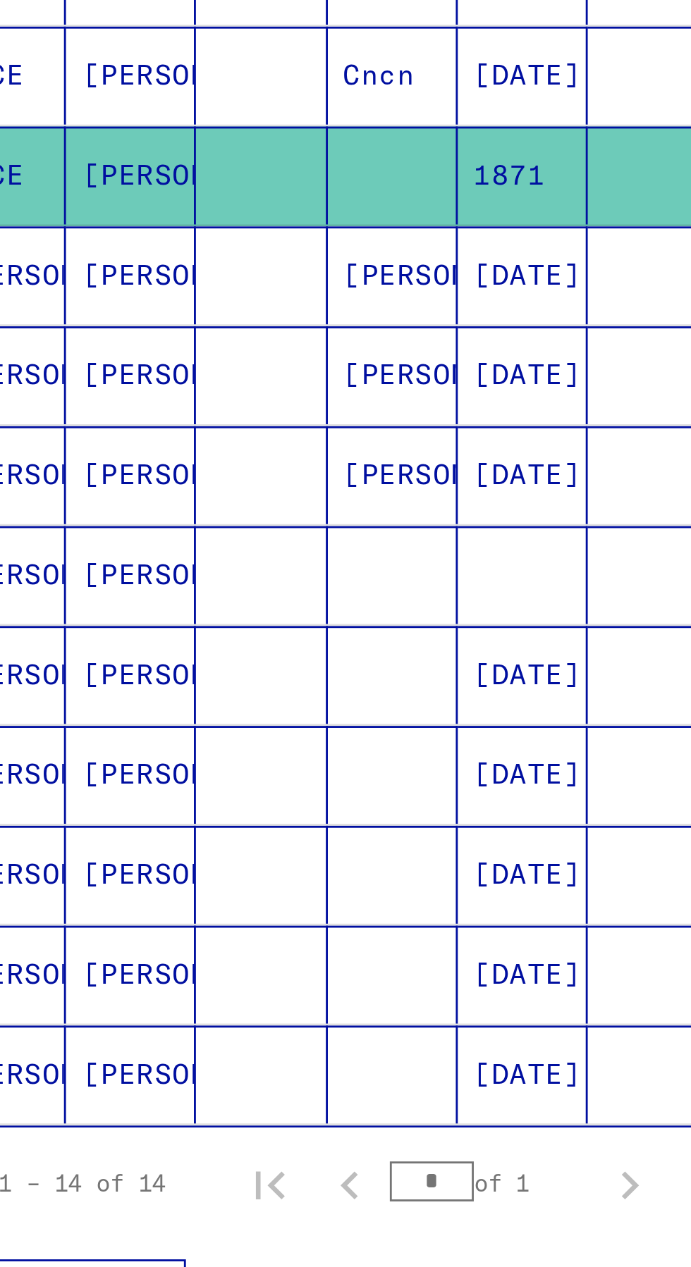
click at [246, 656] on mat-cell "[DATE]" at bounding box center [236, 673] width 46 height 35
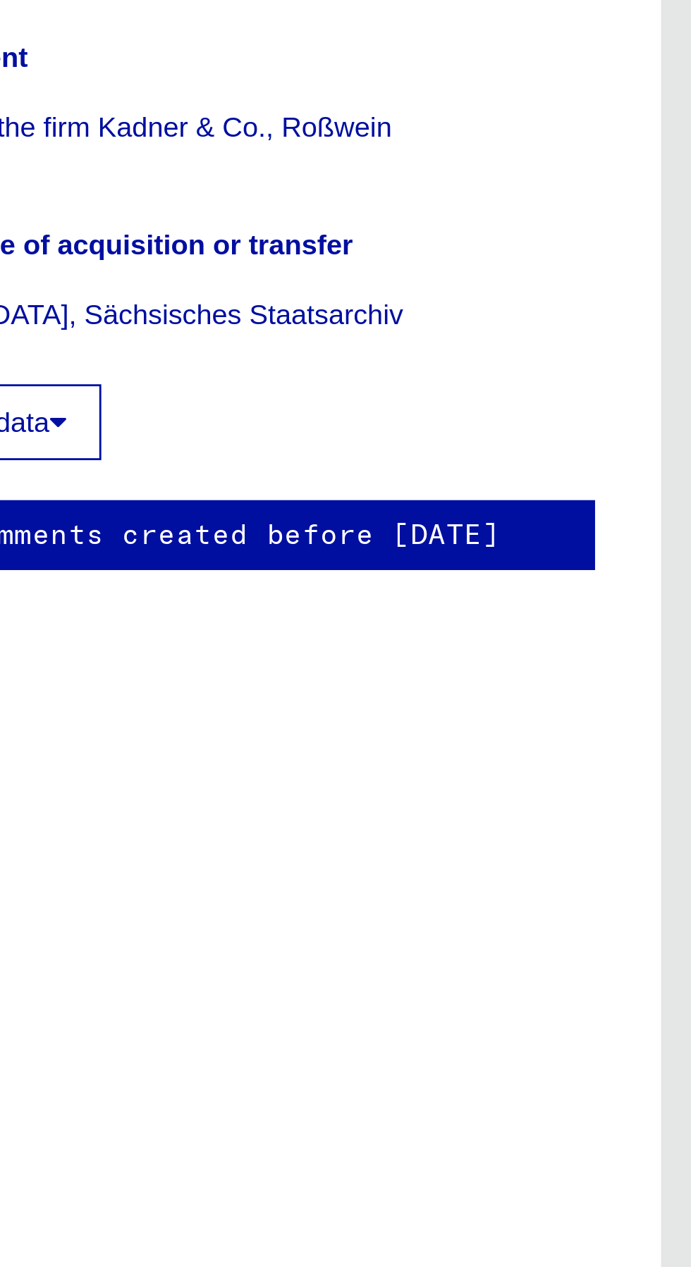
scroll to position [78, 0]
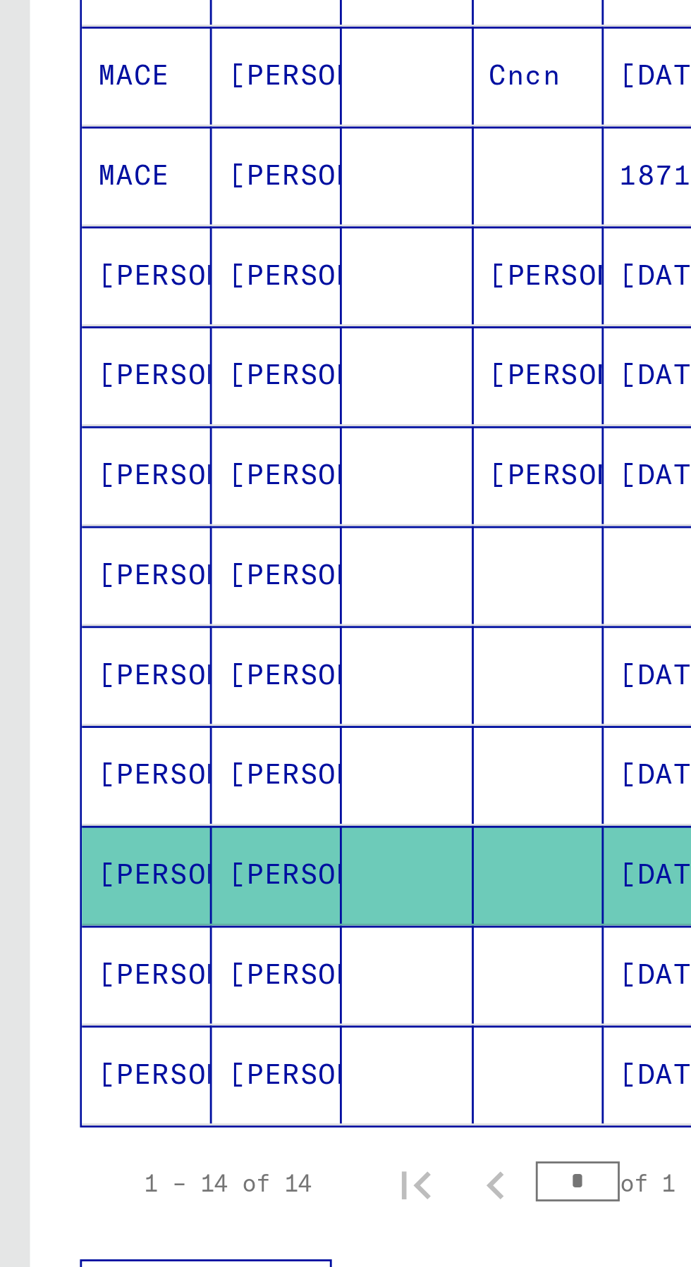
click at [149, 621] on mat-cell at bounding box center [144, 638] width 46 height 35
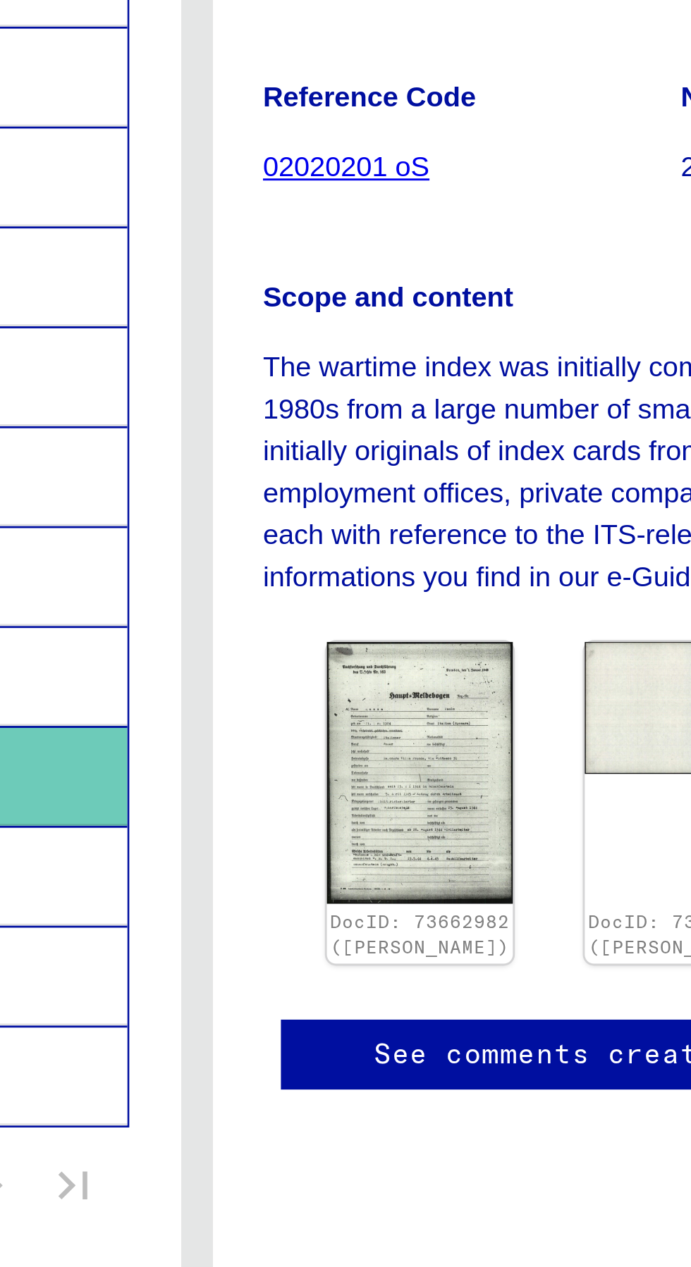
scroll to position [0, 40]
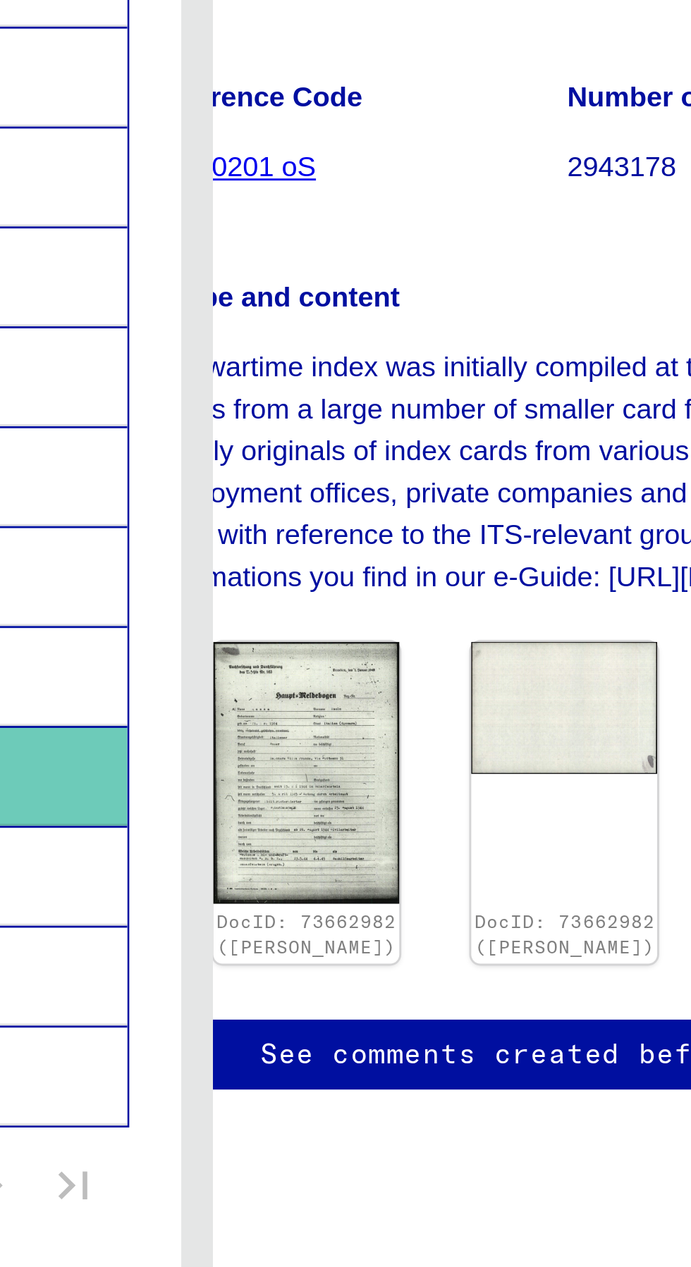
click at [533, 650] on img at bounding box center [566, 637] width 66 height 92
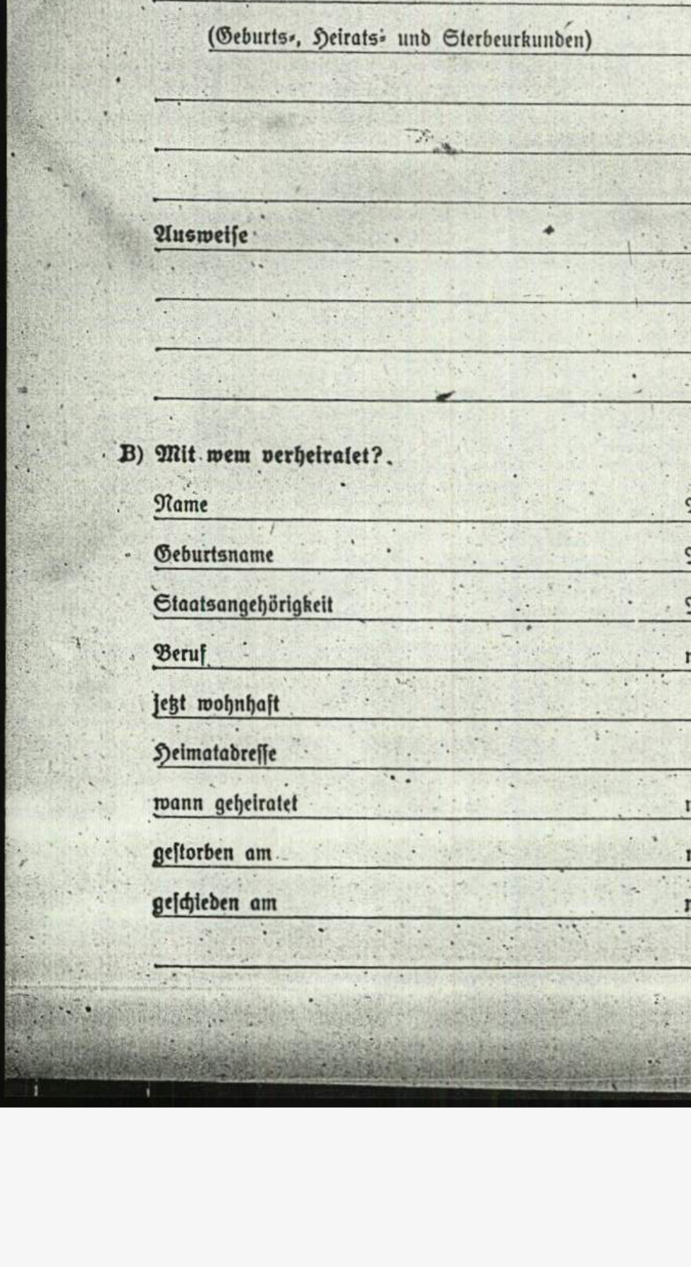
scroll to position [0, 0]
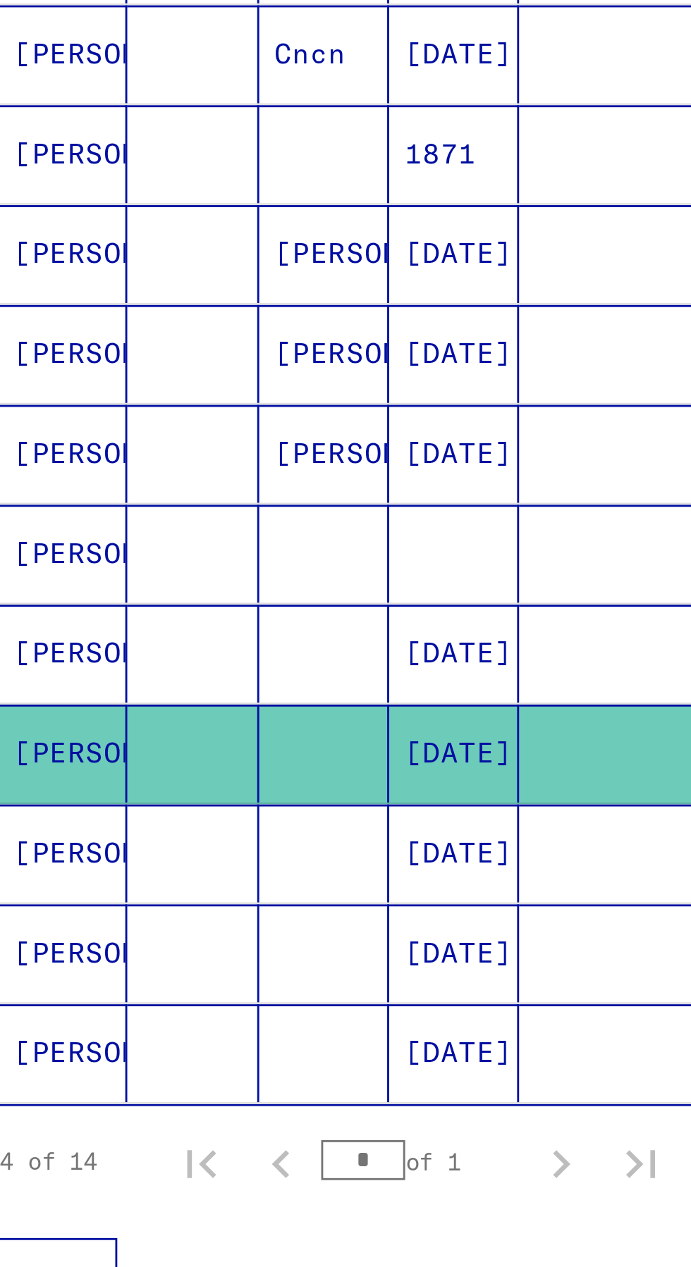
scroll to position [53, 0]
click at [235, 515] on mat-cell "[DATE]" at bounding box center [236, 532] width 46 height 35
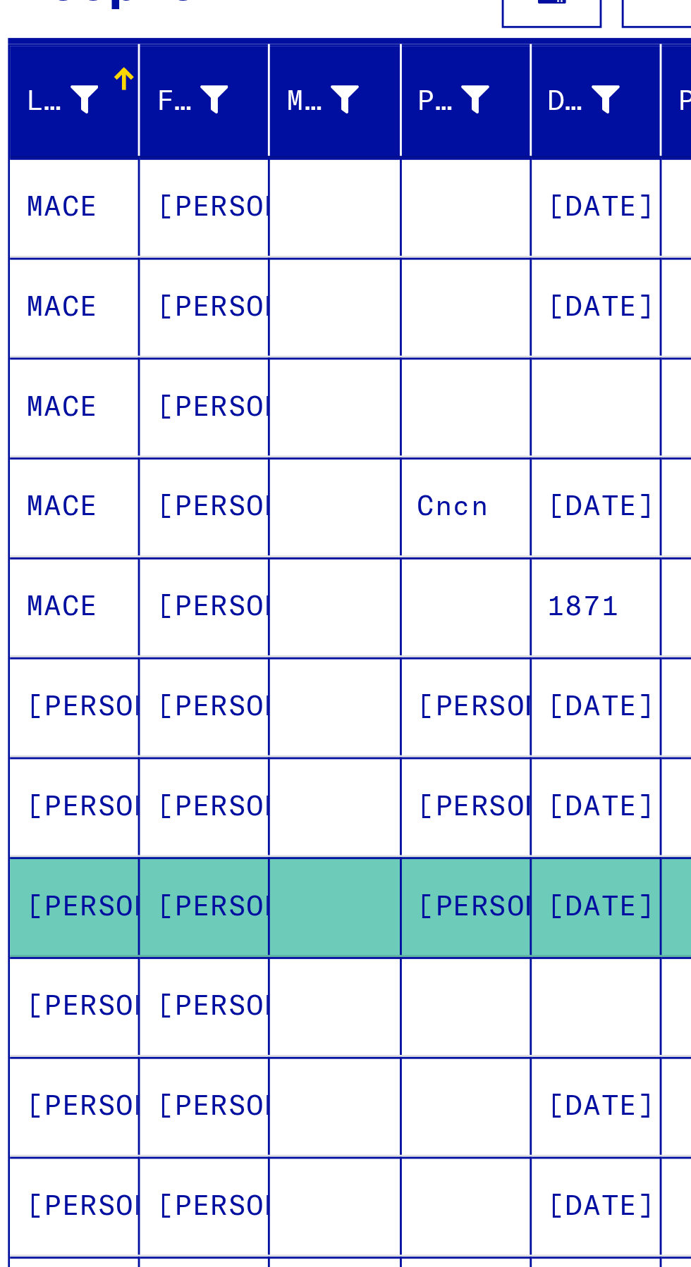
click at [238, 389] on mat-cell "[DATE]" at bounding box center [236, 391] width 46 height 35
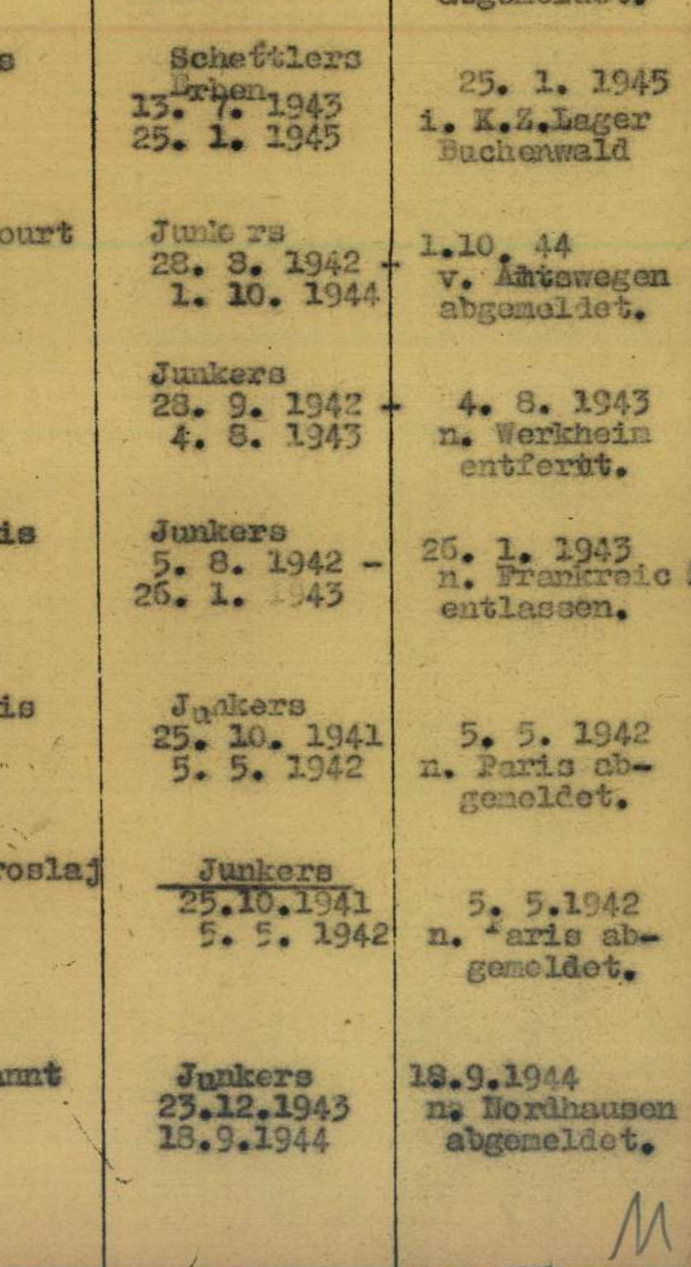
scroll to position [29, 0]
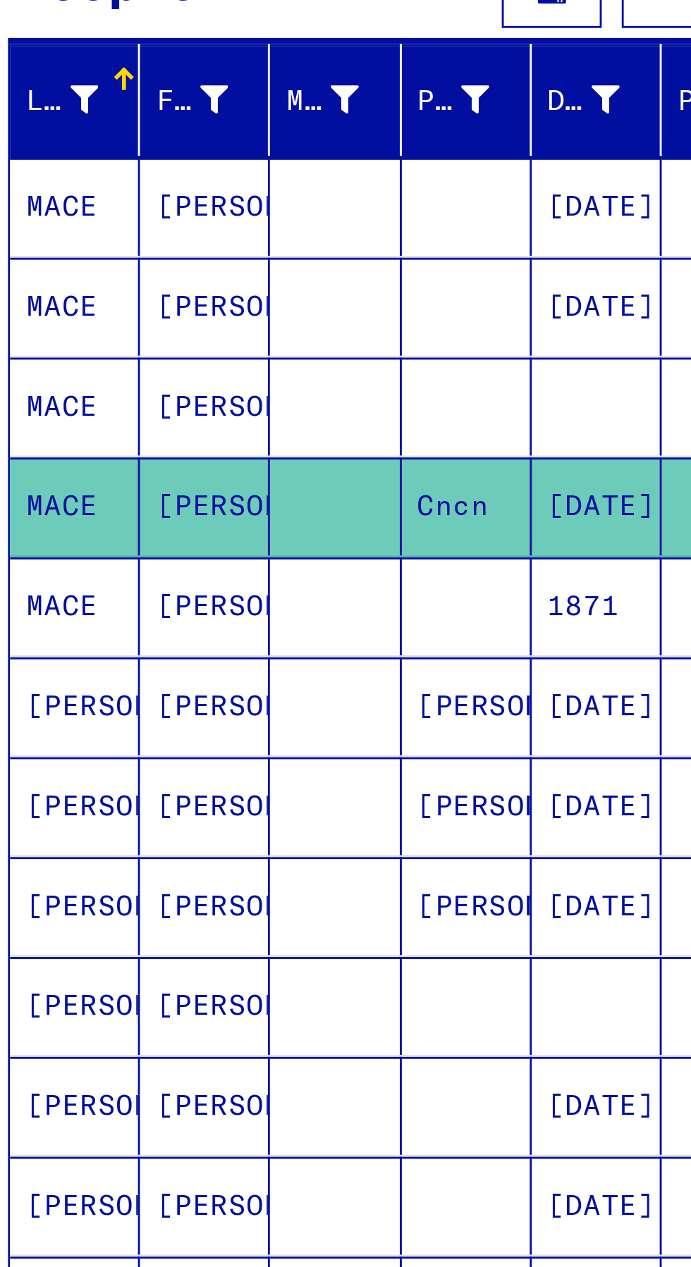
scroll to position [78, 0]
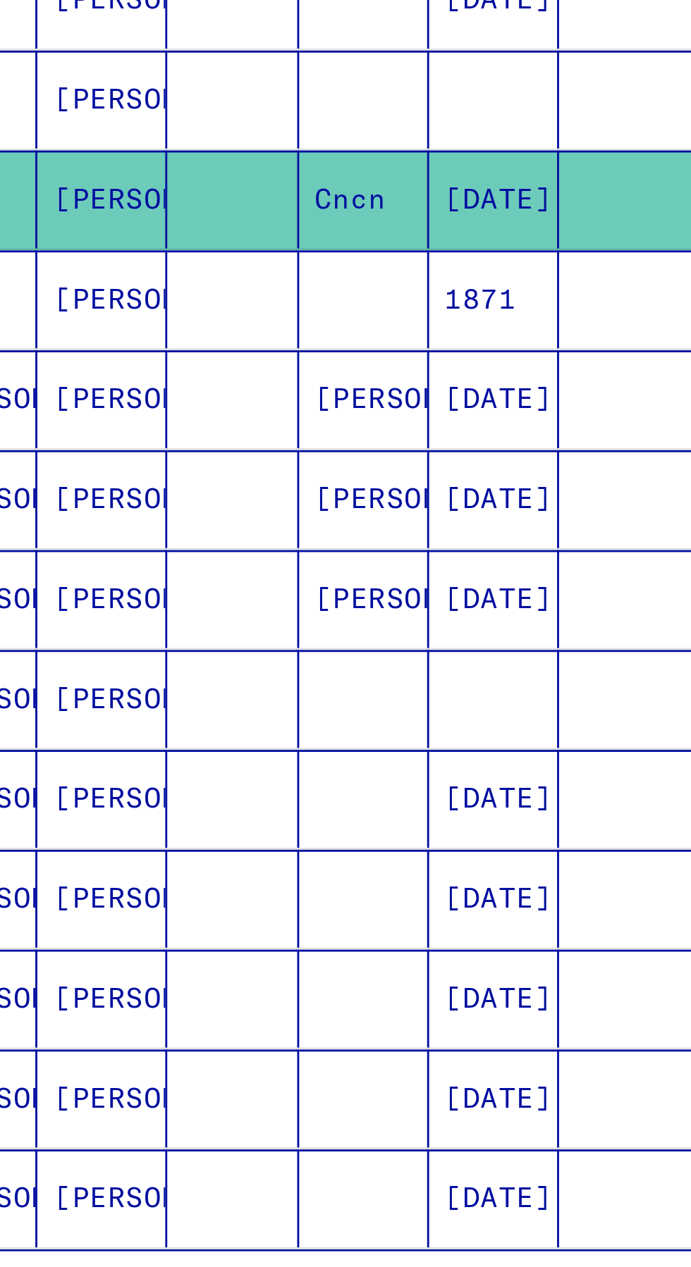
click at [242, 586] on mat-cell "[DATE]" at bounding box center [236, 603] width 46 height 35
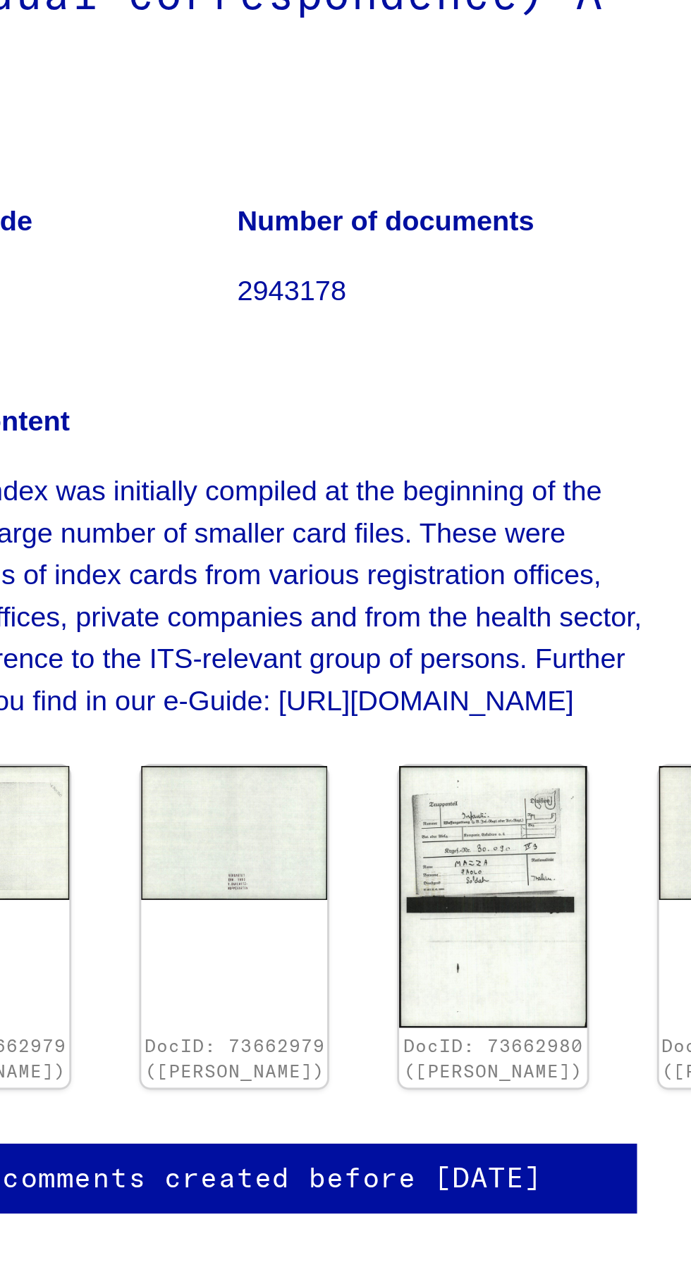
scroll to position [73, 0]
click at [573, 591] on img at bounding box center [606, 637] width 66 height 92
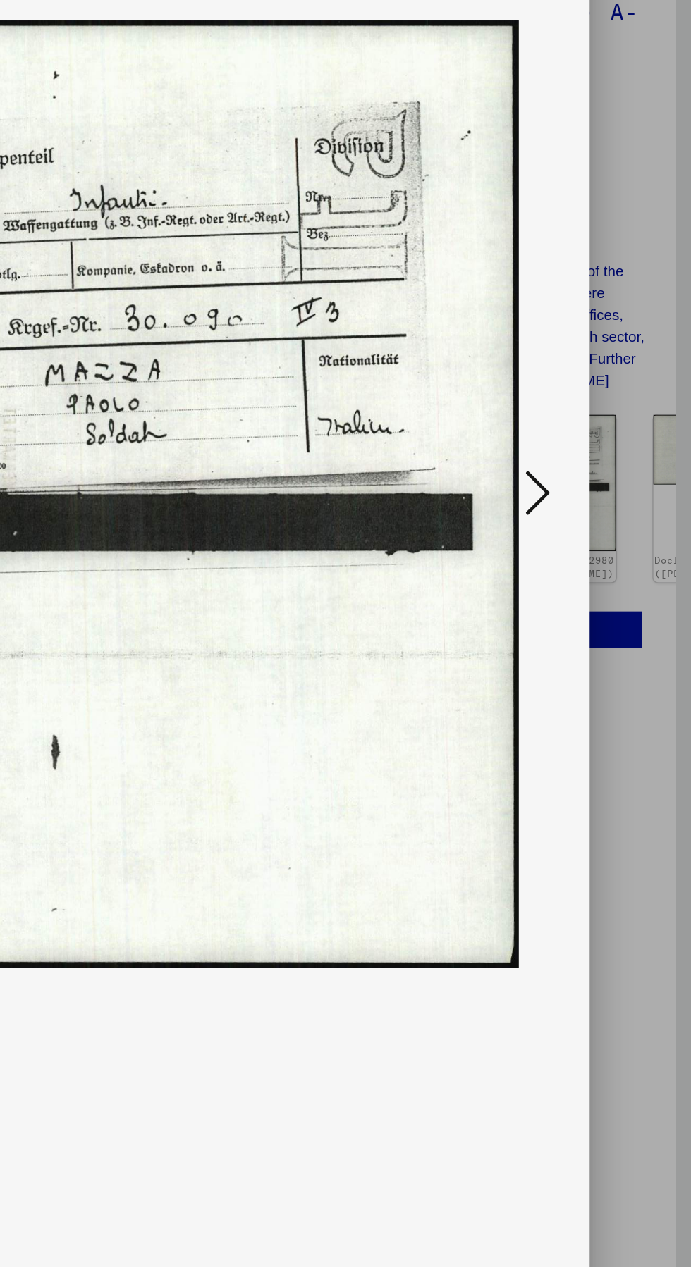
scroll to position [0, 0]
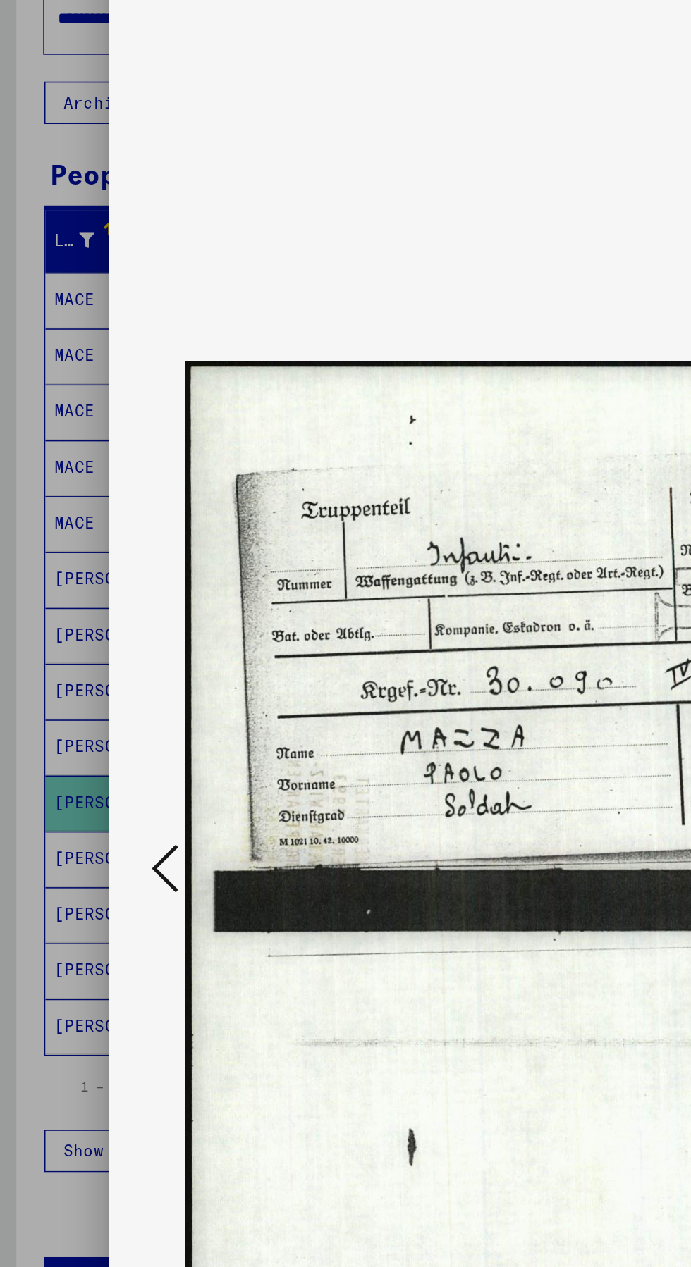
click at [37, 739] on div at bounding box center [345, 633] width 691 height 1267
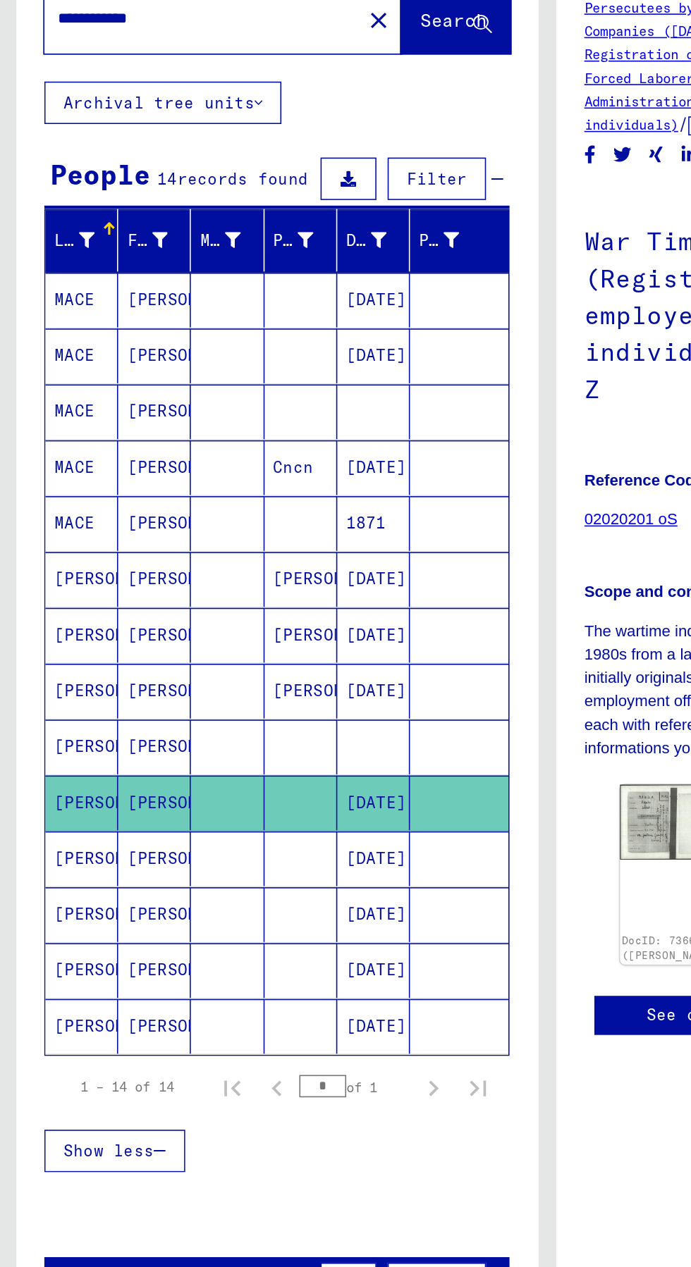
click at [245, 656] on mat-cell "[DATE]" at bounding box center [236, 673] width 46 height 35
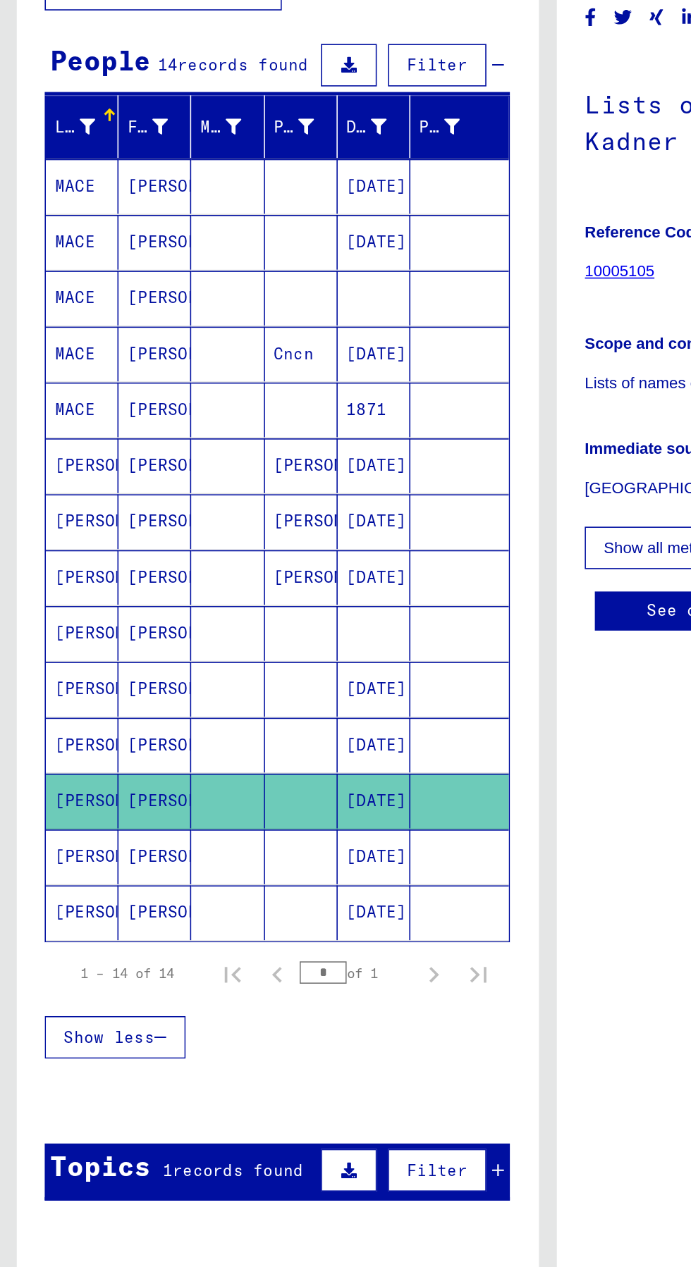
click at [245, 388] on mat-cell "[DATE]" at bounding box center [236, 391] width 46 height 35
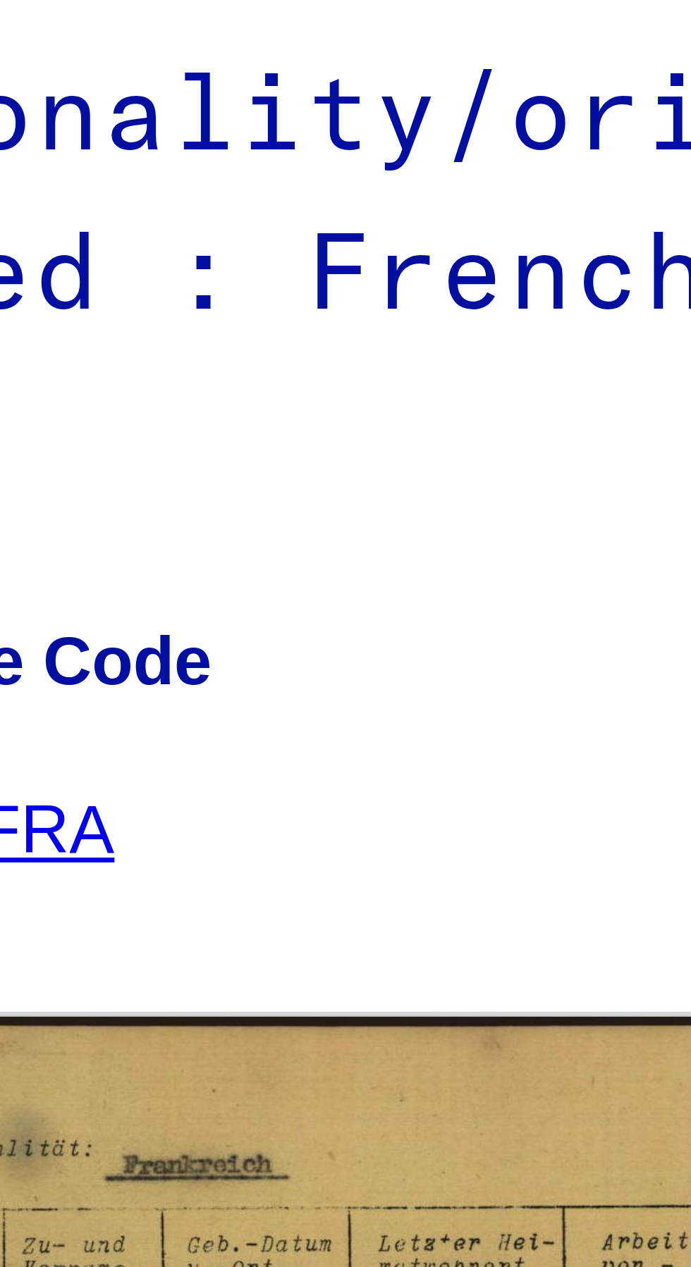
scroll to position [78, 0]
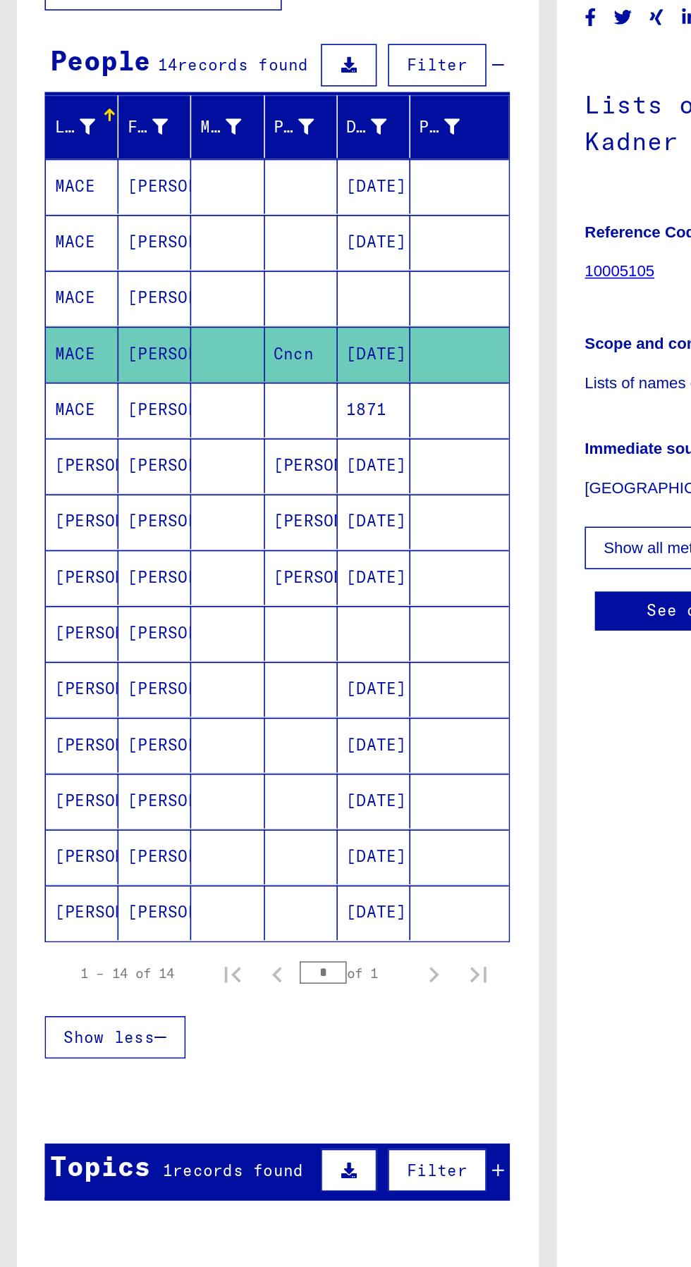
scroll to position [78, 0]
click at [232, 621] on mat-cell "[DATE]" at bounding box center [236, 638] width 46 height 35
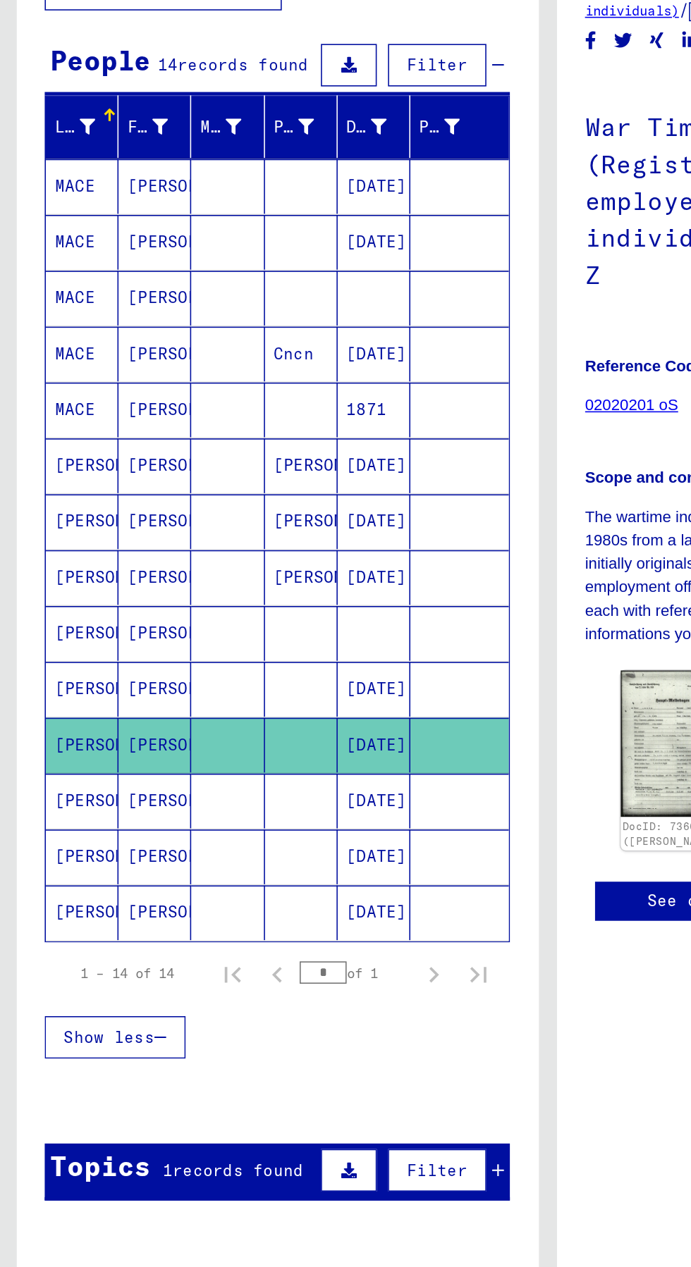
click at [241, 656] on mat-cell "[DATE]" at bounding box center [236, 673] width 46 height 35
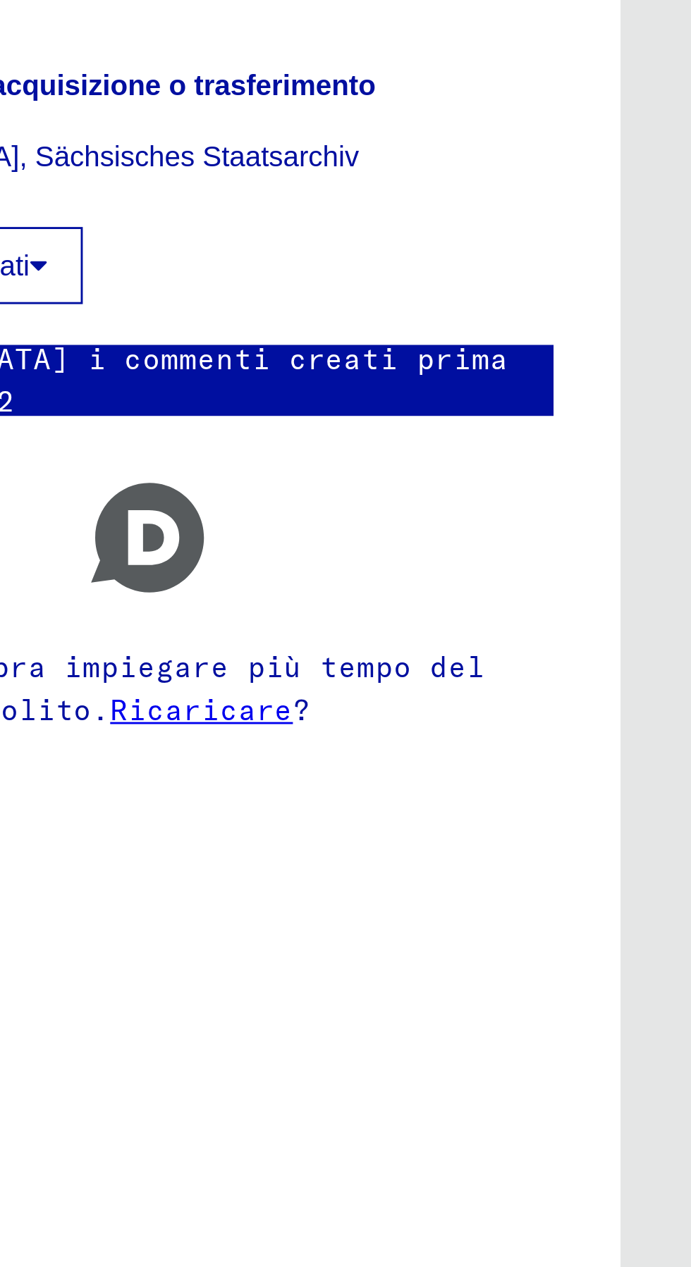
scroll to position [78, 0]
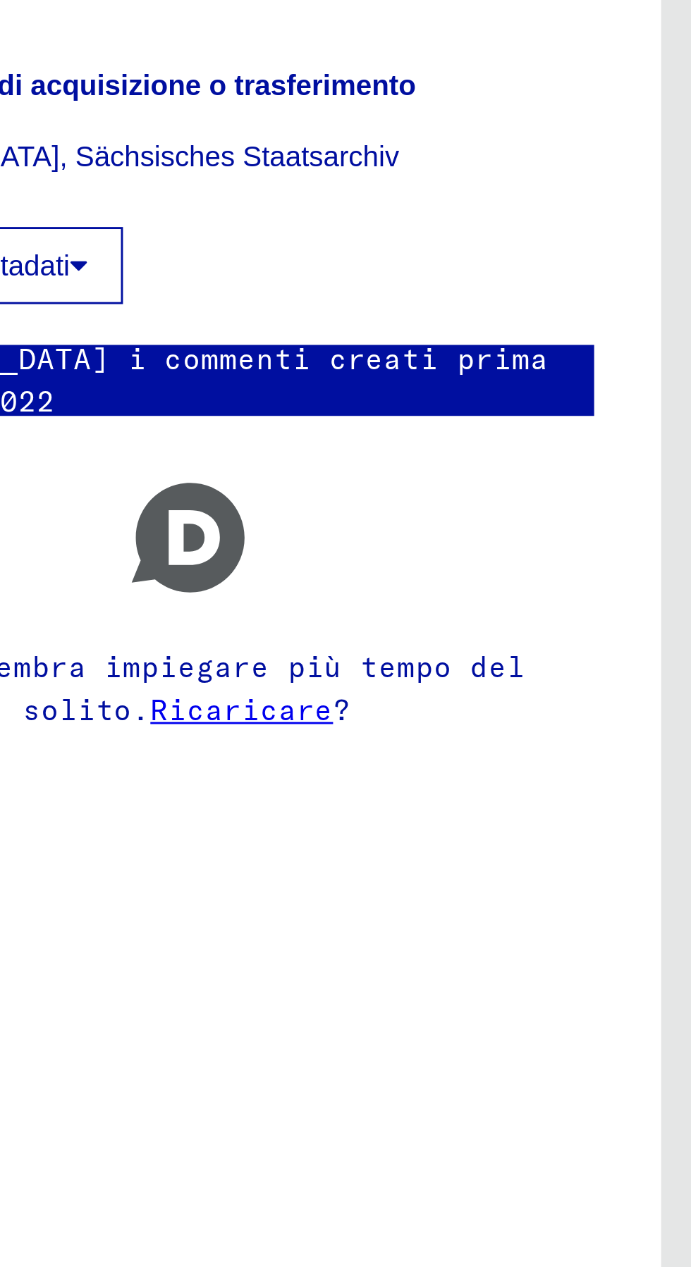
click at [567, 727] on font "Ricaricare" at bounding box center [534, 721] width 63 height 13
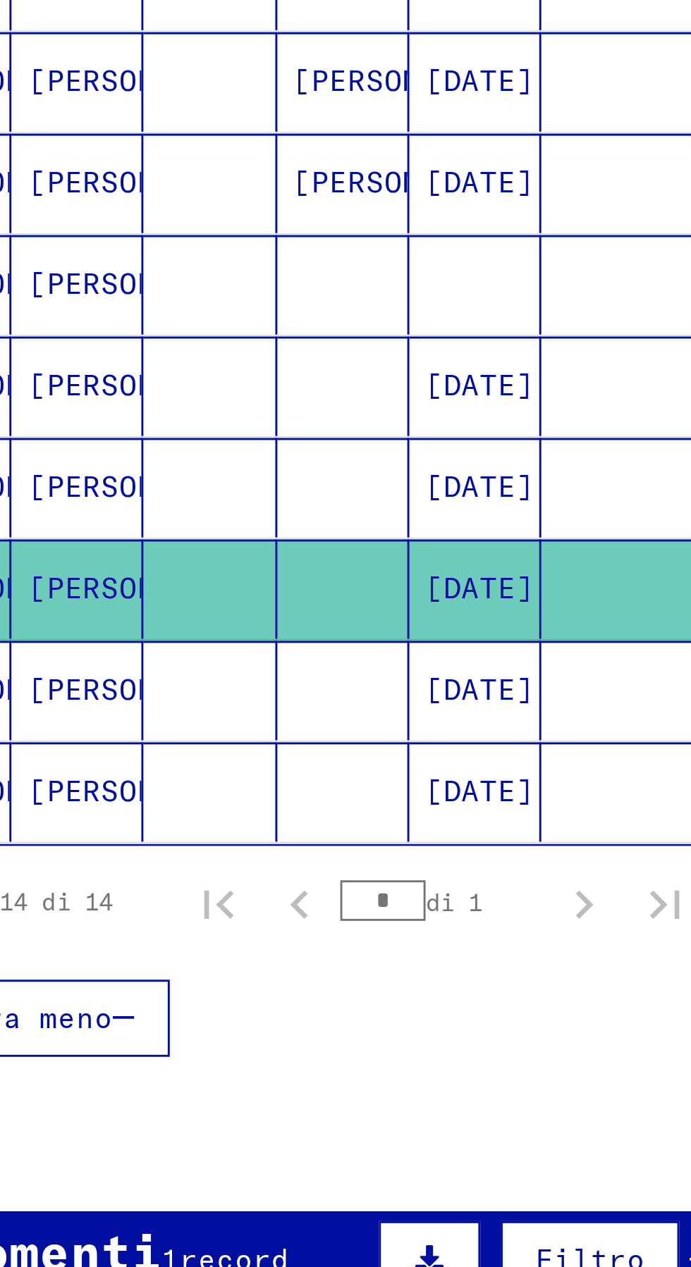
click at [235, 743] on font "[DATE]" at bounding box center [238, 749] width 38 height 13
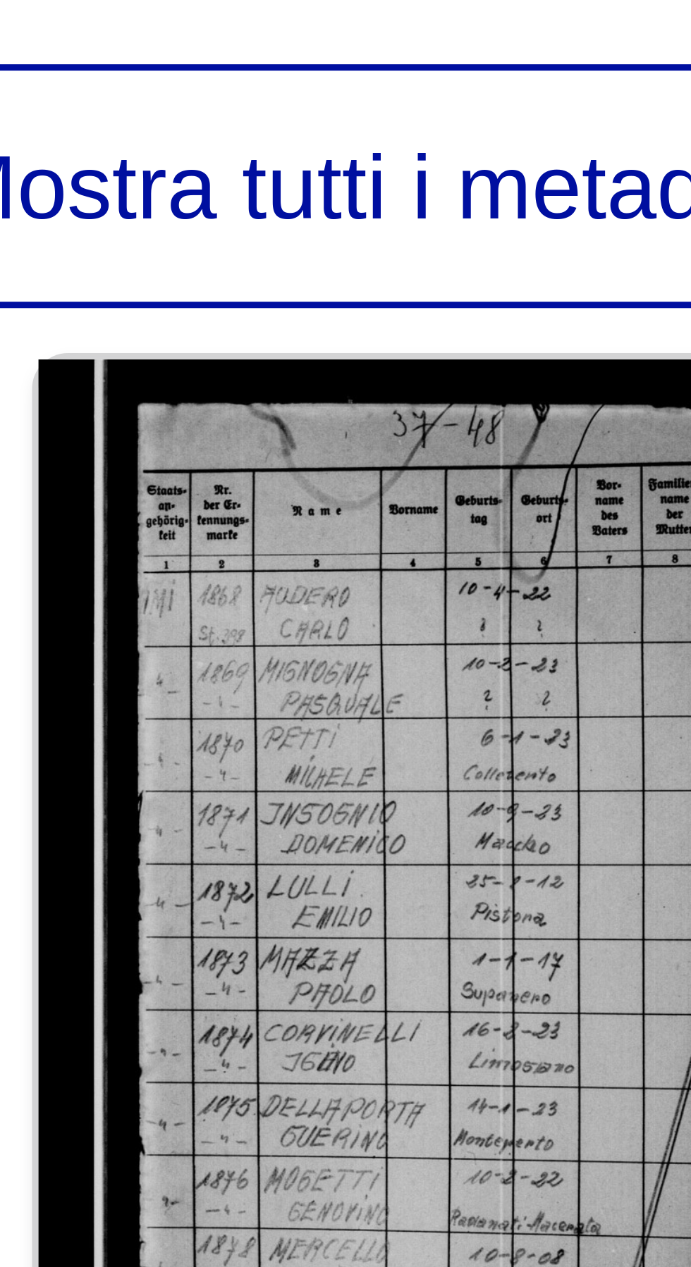
scroll to position [47, 21]
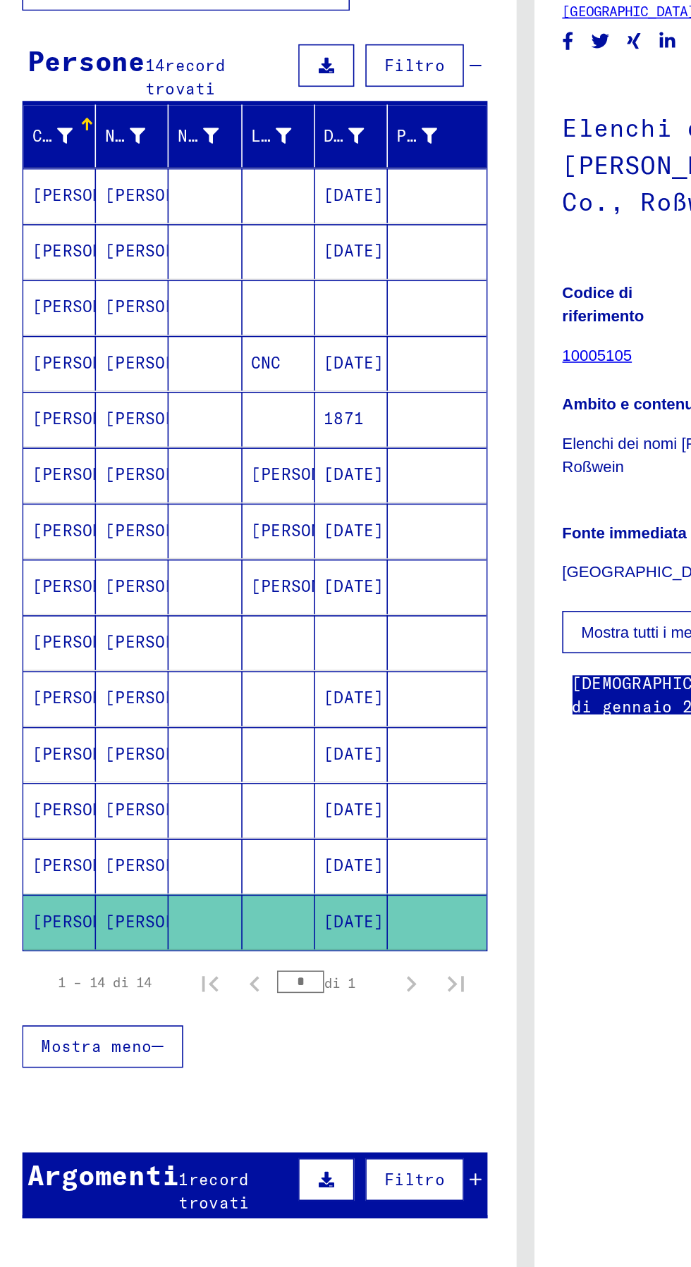
scroll to position [47, 27]
click at [245, 732] on mat-cell at bounding box center [276, 749] width 62 height 35
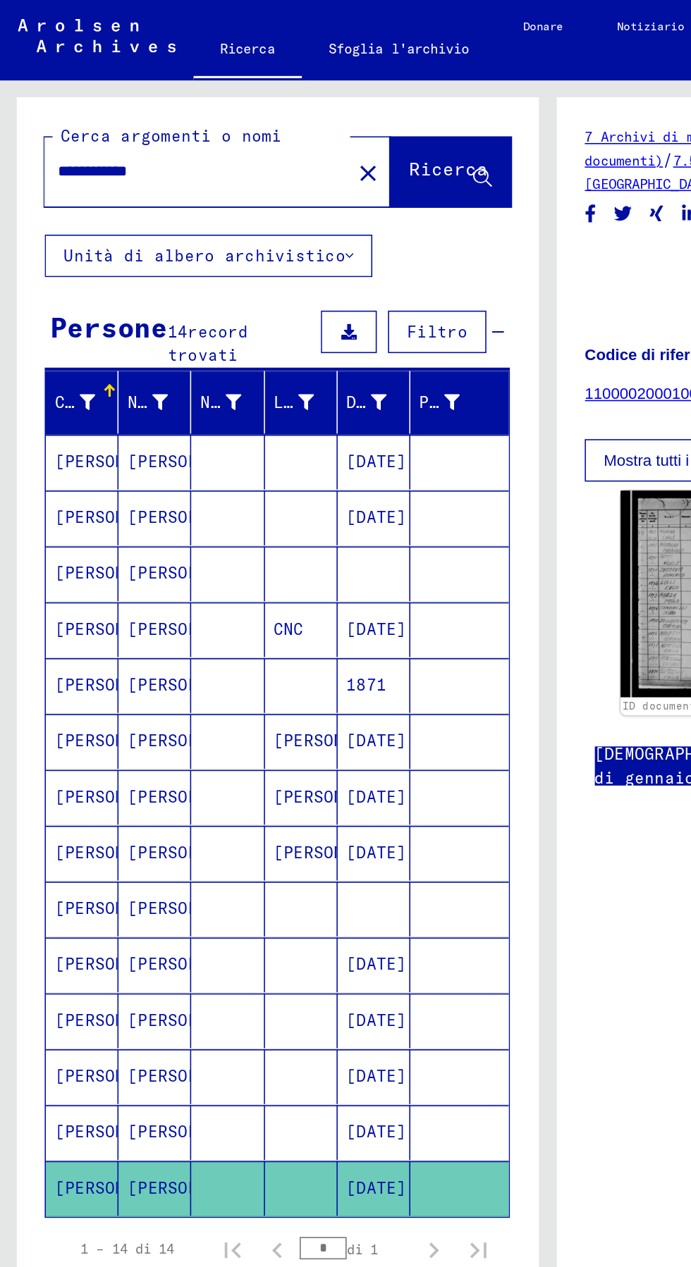
click at [283, 556] on mat-cell at bounding box center [290, 573] width 62 height 35
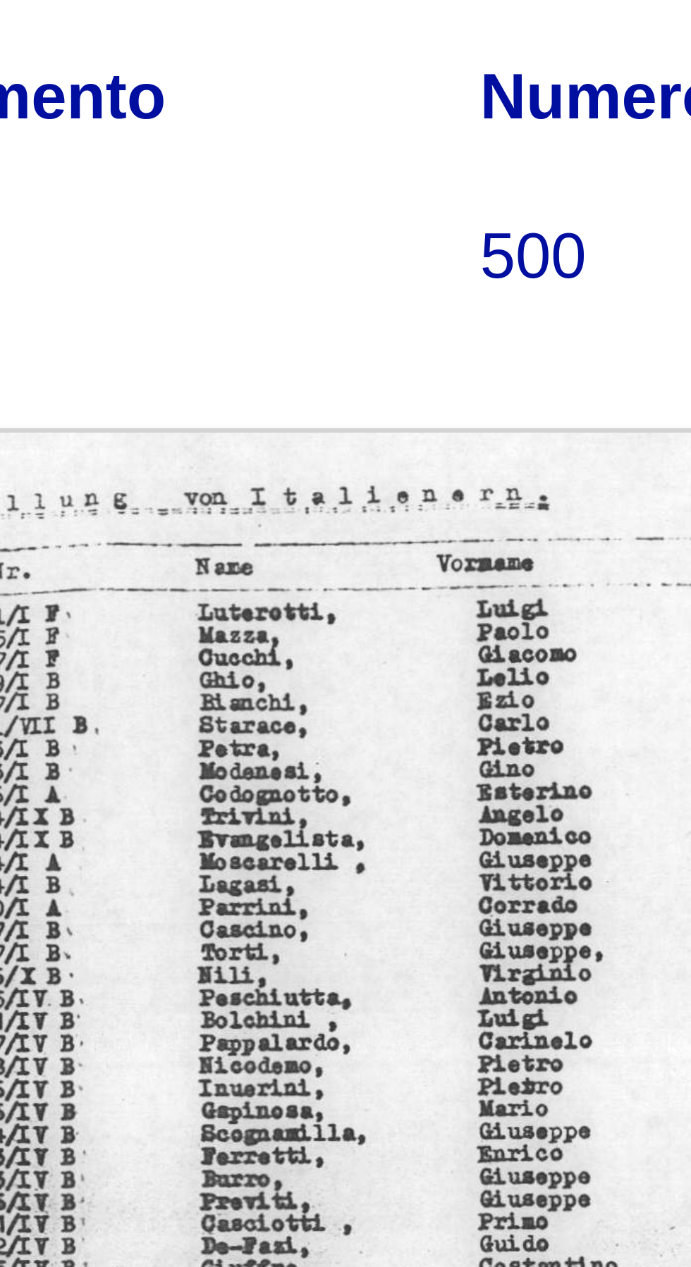
scroll to position [78, 0]
